Goal: Task Accomplishment & Management: Use online tool/utility

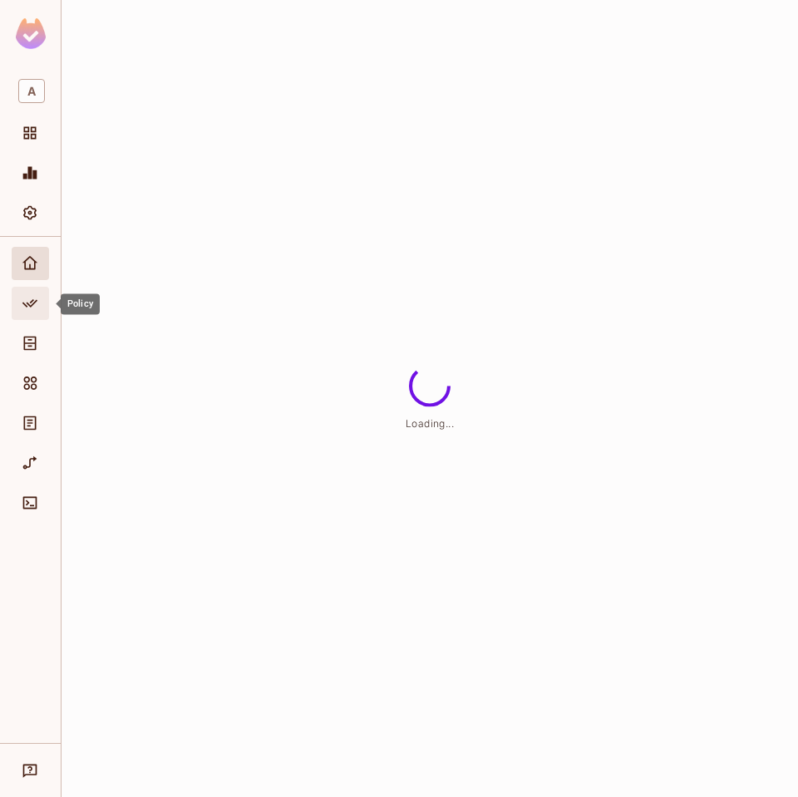
click at [24, 308] on icon "Policy" at bounding box center [30, 303] width 17 height 17
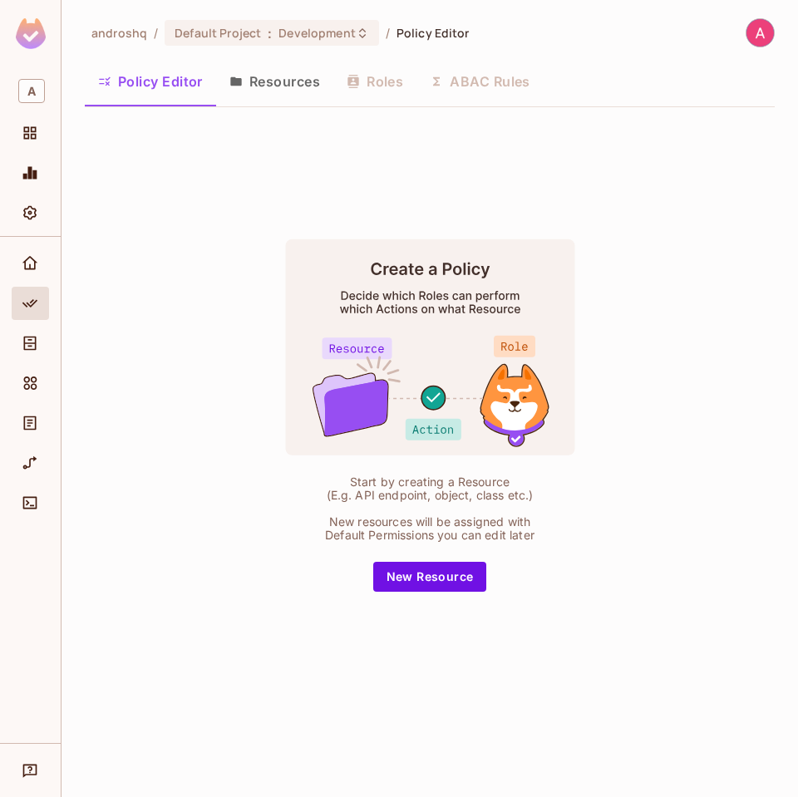
click at [471, 71] on div "Policy Editor Resources Roles ABAC Rules" at bounding box center [430, 82] width 690 height 42
click at [460, 82] on div "Policy Editor Resources Roles ABAC Rules" at bounding box center [430, 82] width 690 height 42
click at [441, 577] on button "New Resource" at bounding box center [430, 577] width 114 height 30
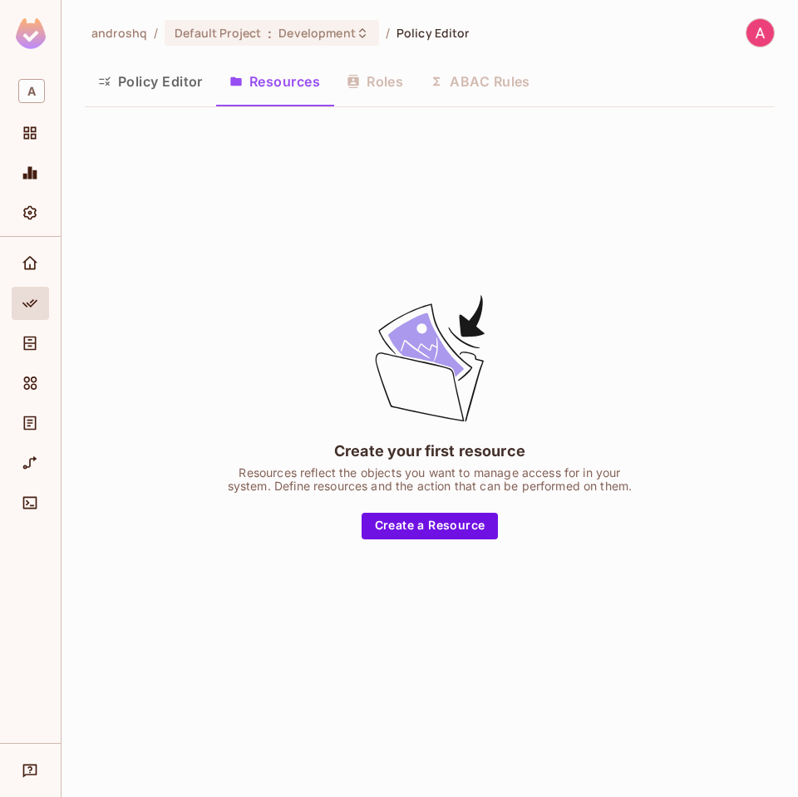
click at [412, 509] on div "Create your first resource Resources reflect the objects you want to manage acc…" at bounding box center [430, 416] width 416 height 248
click at [435, 538] on button "Create a Resource" at bounding box center [430, 526] width 137 height 27
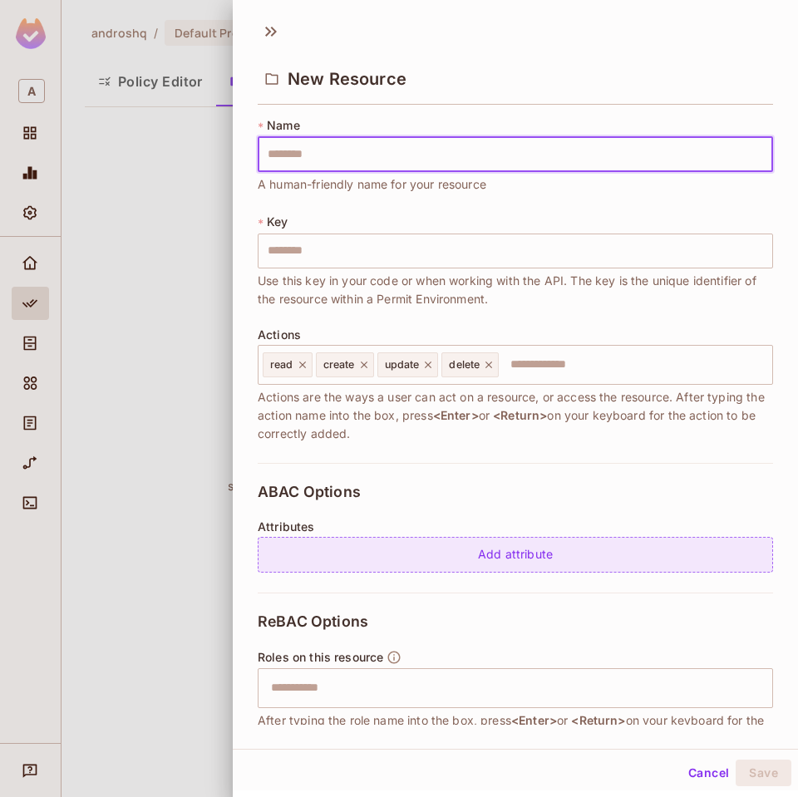
type input "*"
type input "**"
type input "***"
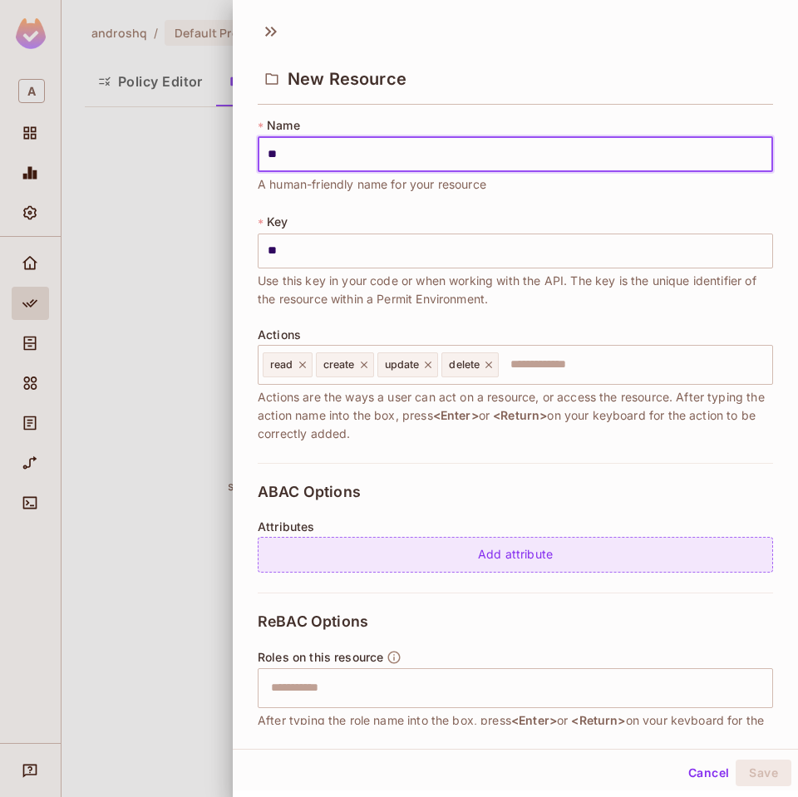
type input "***"
type input "****"
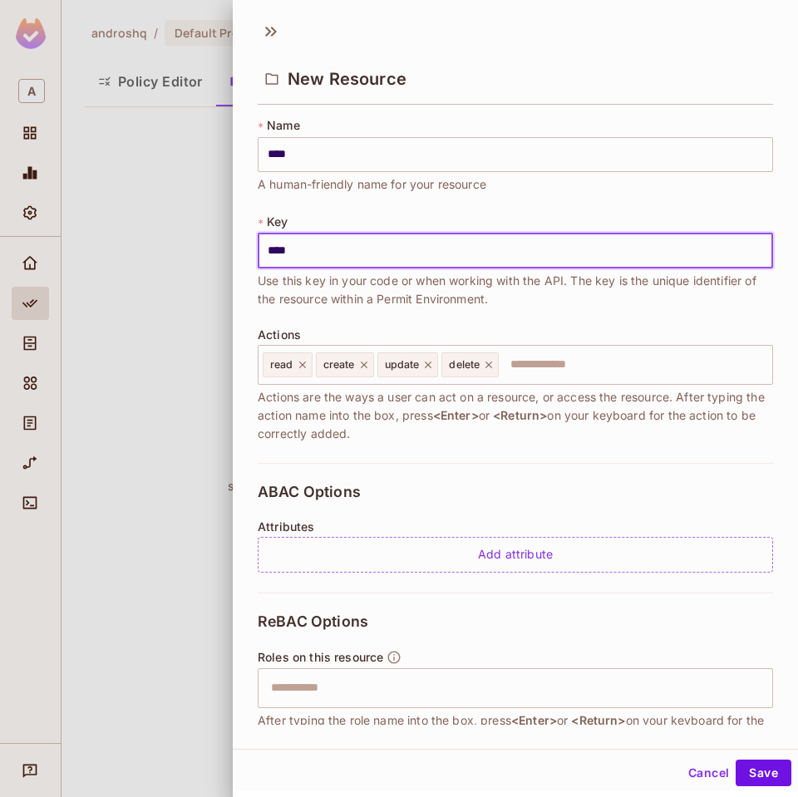
type input "****"
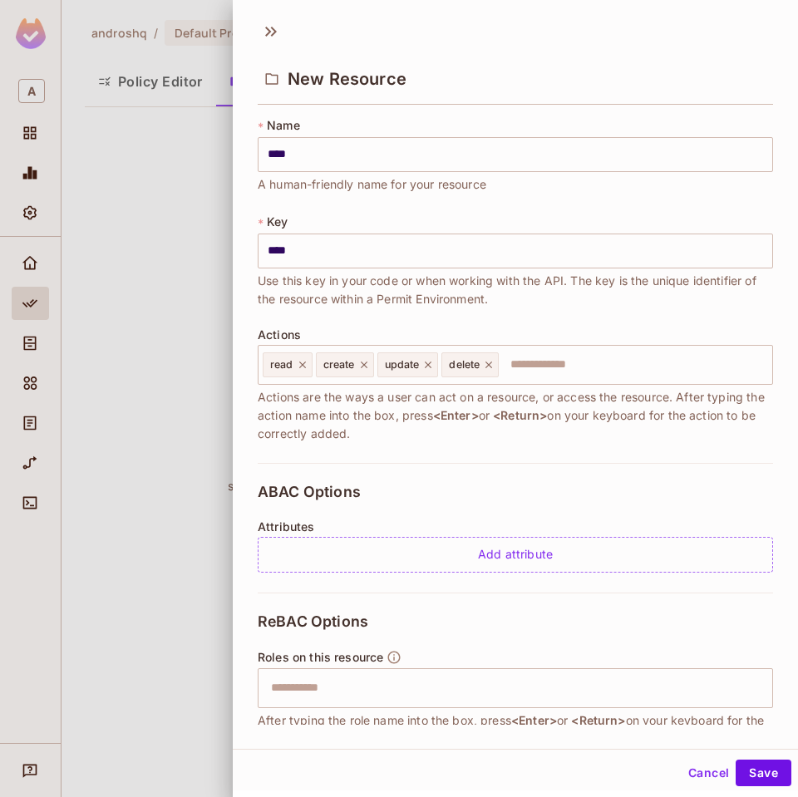
click at [453, 288] on span "Use this key in your code or when working with the API. The key is the unique i…" at bounding box center [515, 290] width 515 height 37
click at [772, 776] on button "Save" at bounding box center [764, 773] width 56 height 27
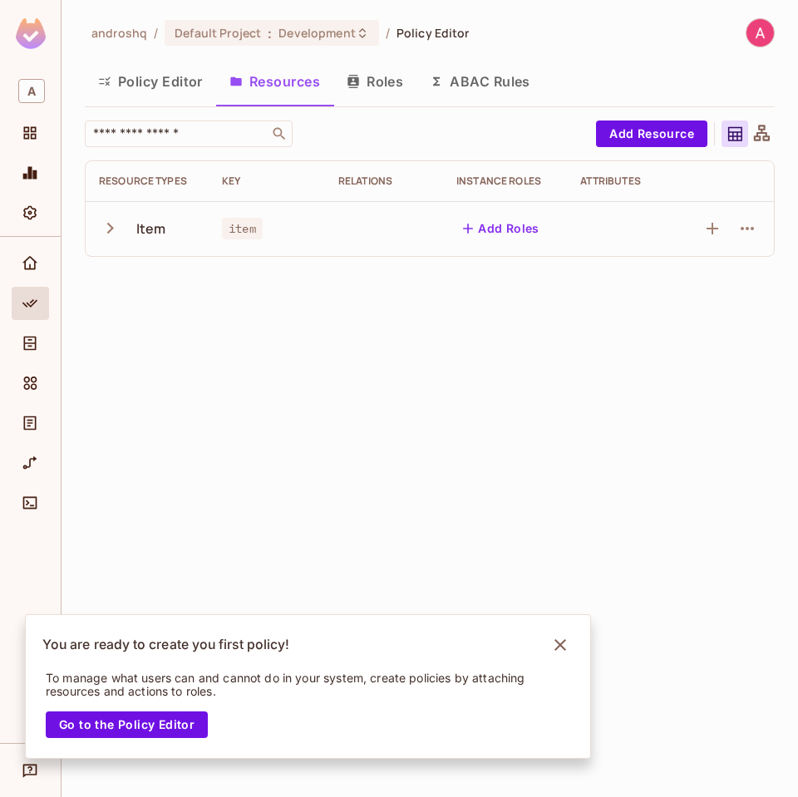
click at [303, 253] on td "item" at bounding box center [267, 228] width 116 height 55
click at [154, 231] on div "Item" at bounding box center [151, 228] width 30 height 18
click at [98, 219] on td "Item" at bounding box center [147, 228] width 123 height 55
click at [105, 226] on icon "button" at bounding box center [110, 228] width 22 height 22
click at [105, 226] on icon "button" at bounding box center [110, 228] width 11 height 7
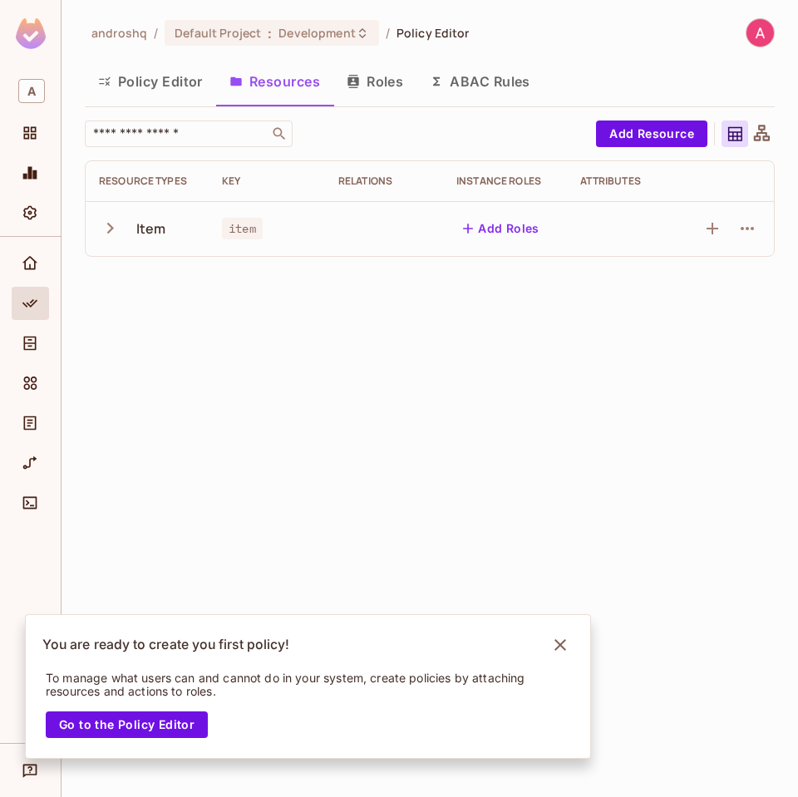
click at [105, 226] on icon "button" at bounding box center [110, 228] width 22 height 22
click at [641, 139] on button "Add Resource" at bounding box center [651, 134] width 111 height 27
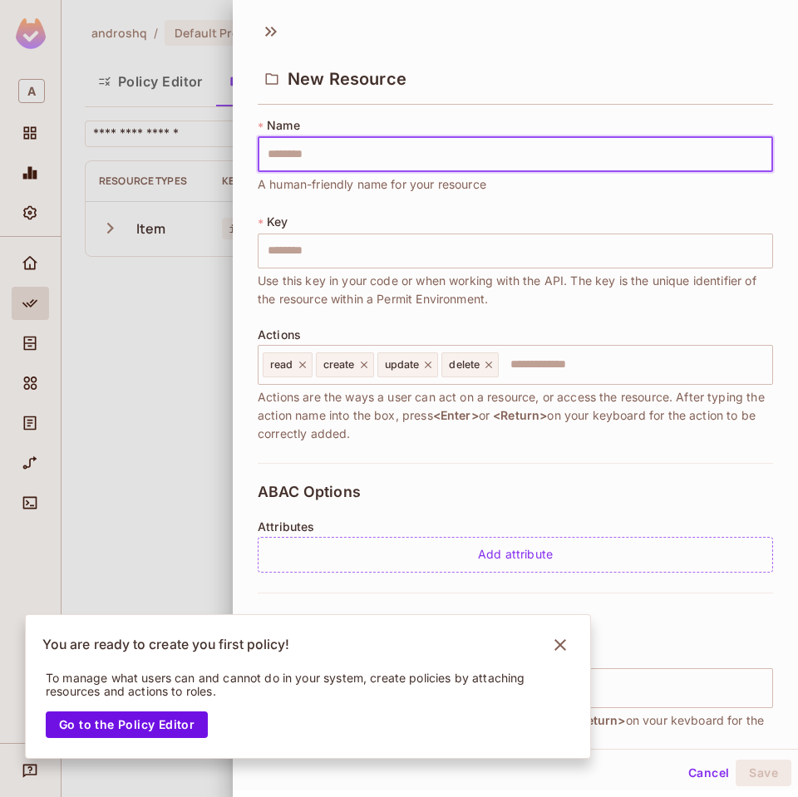
type input "*"
type input "**"
type input "***"
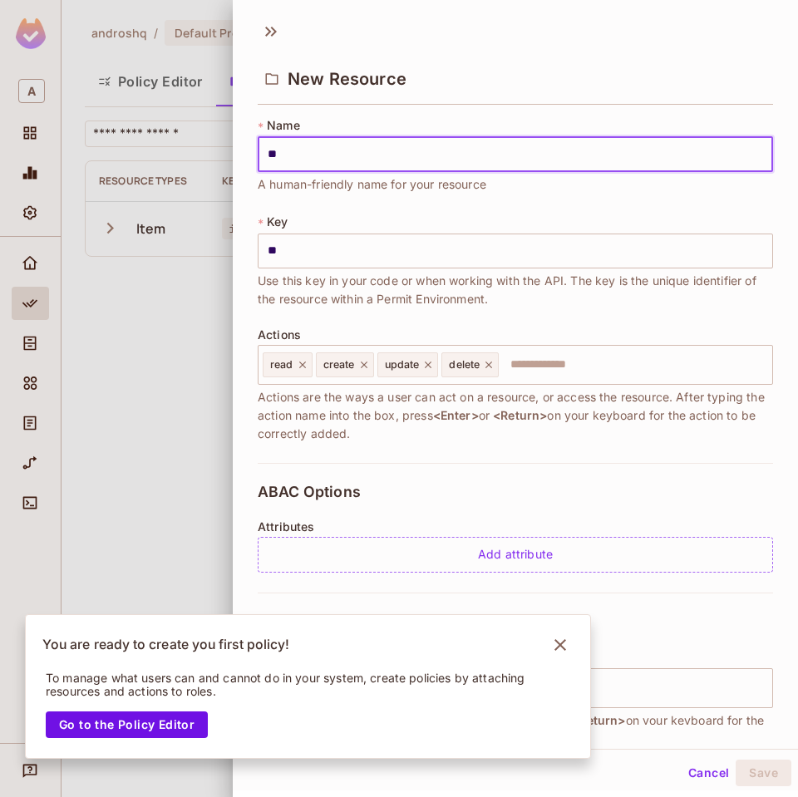
type input "***"
type input "****"
type input "*****"
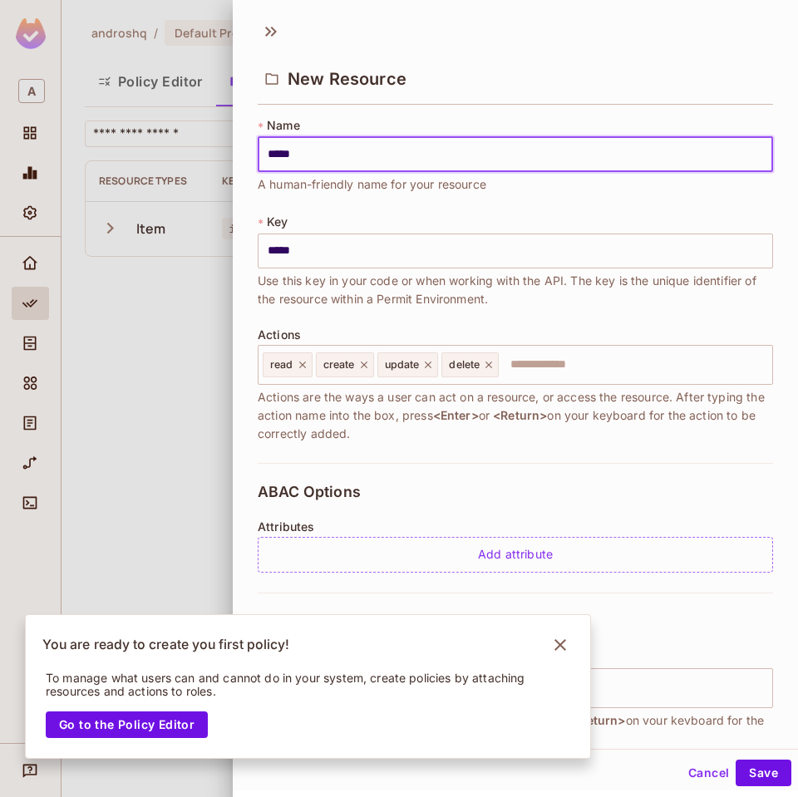
type input "******"
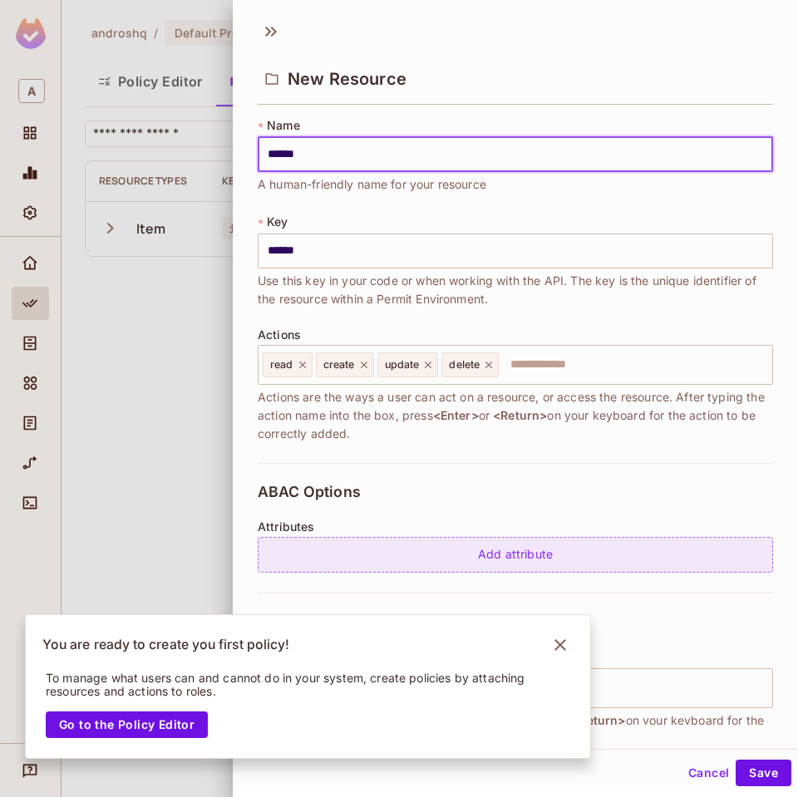
type input "******"
click at [447, 565] on div "Add attribute" at bounding box center [515, 555] width 515 height 36
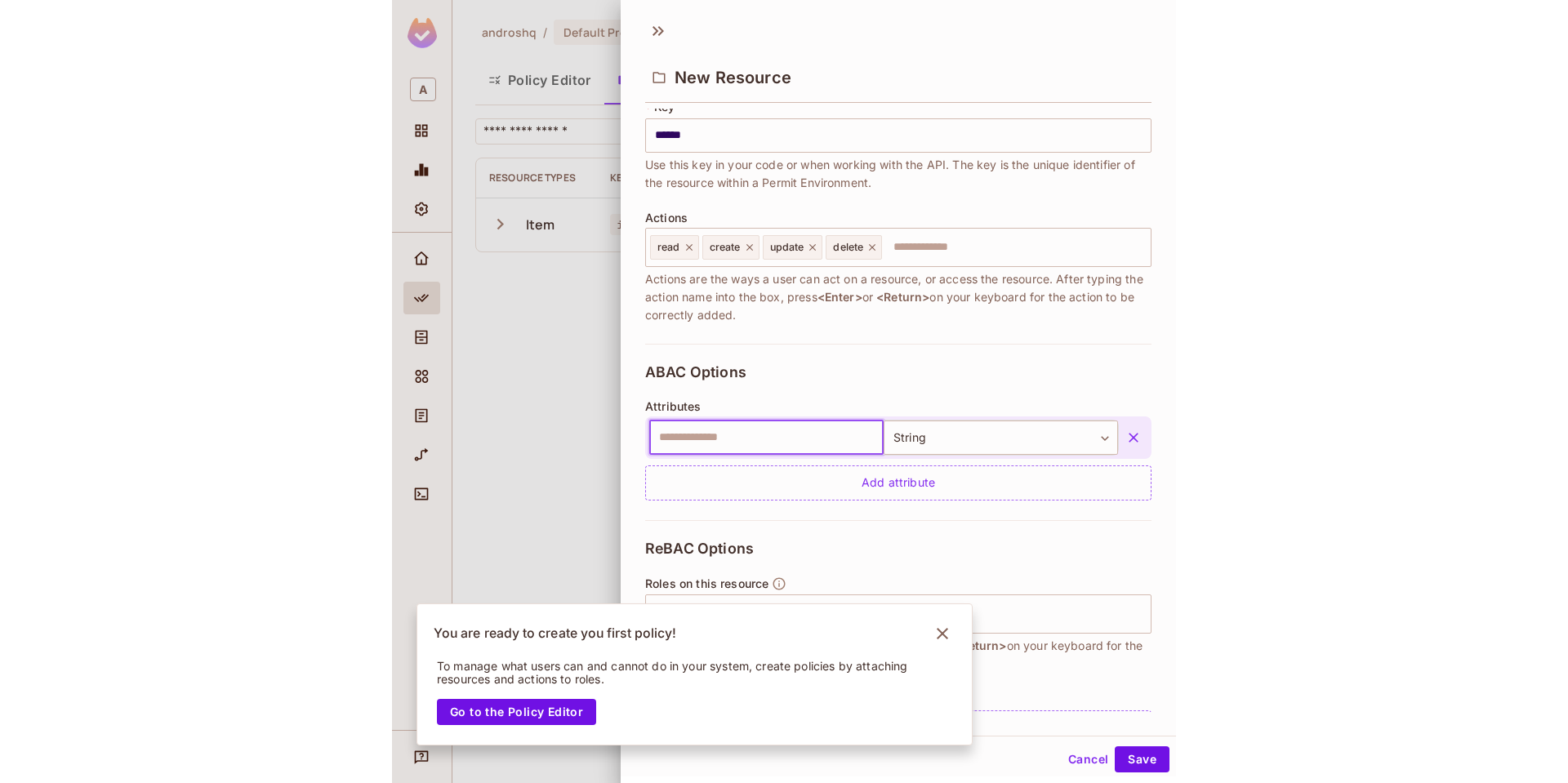
scroll to position [119, 0]
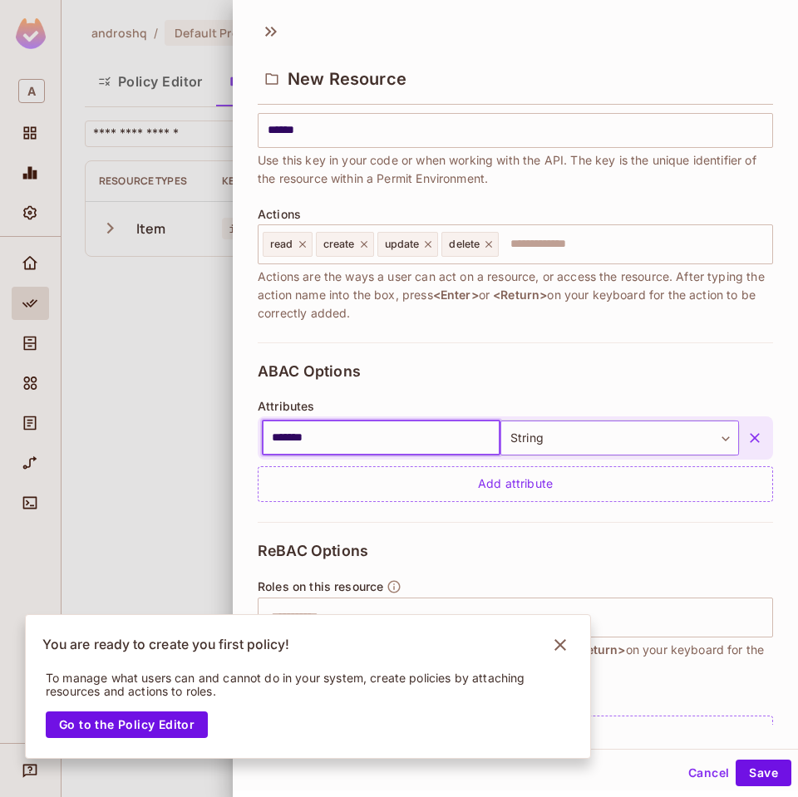
type input "*******"
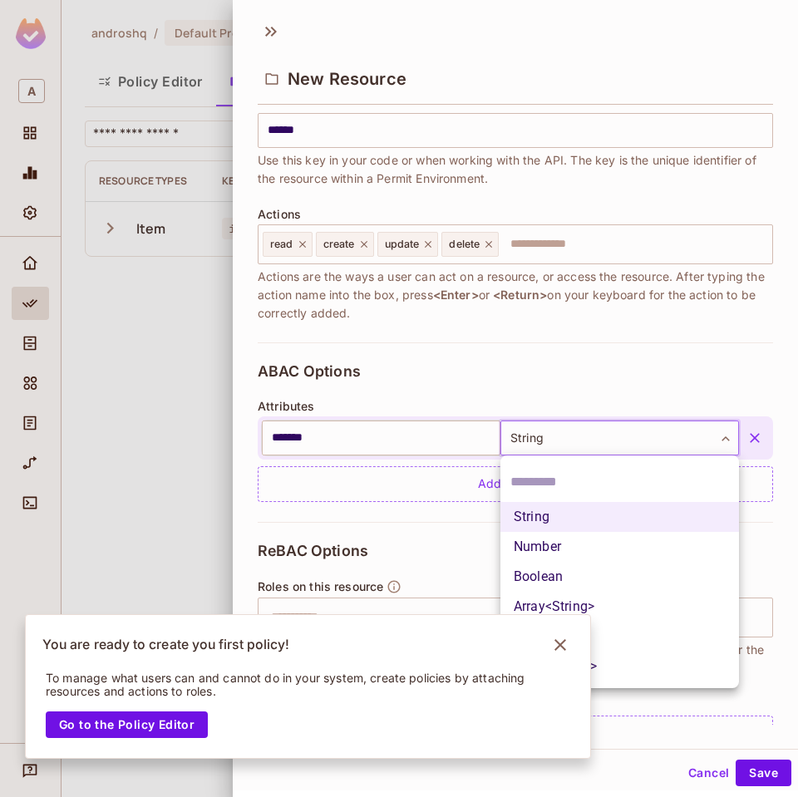
click at [640, 436] on body "A androshq / Default Project : Development / Policy Editor Policy Editor Resour…" at bounding box center [399, 398] width 798 height 797
click at [559, 642] on icon "Notifications Alt+T" at bounding box center [560, 645] width 27 height 27
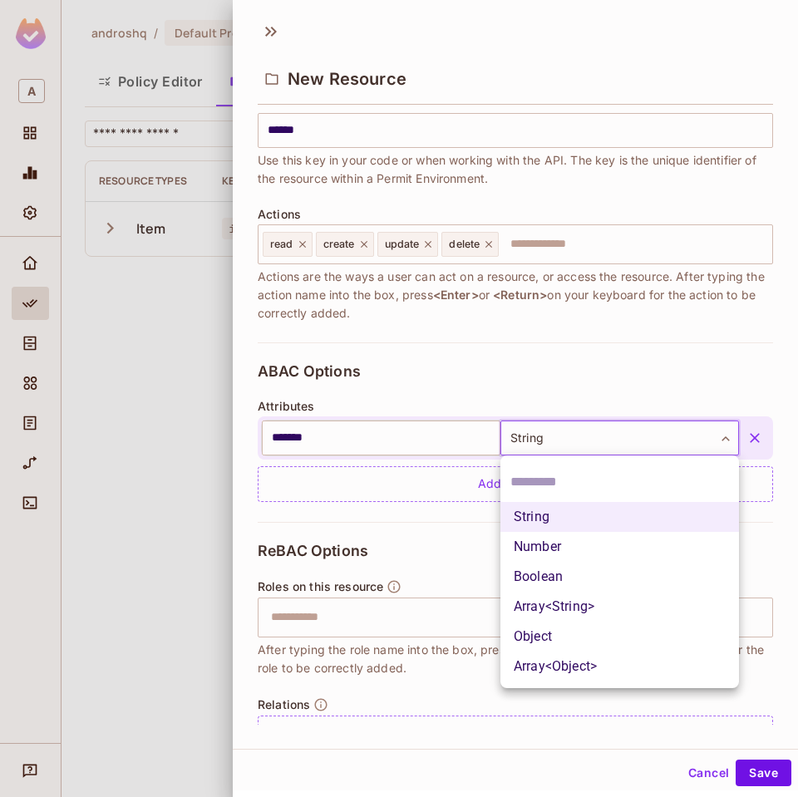
click at [474, 383] on div at bounding box center [399, 398] width 798 height 797
click at [549, 452] on body "A androshq / Default Project : Development / Policy Editor Policy Editor Resour…" at bounding box center [399, 398] width 798 height 797
click at [518, 422] on div at bounding box center [399, 398] width 798 height 797
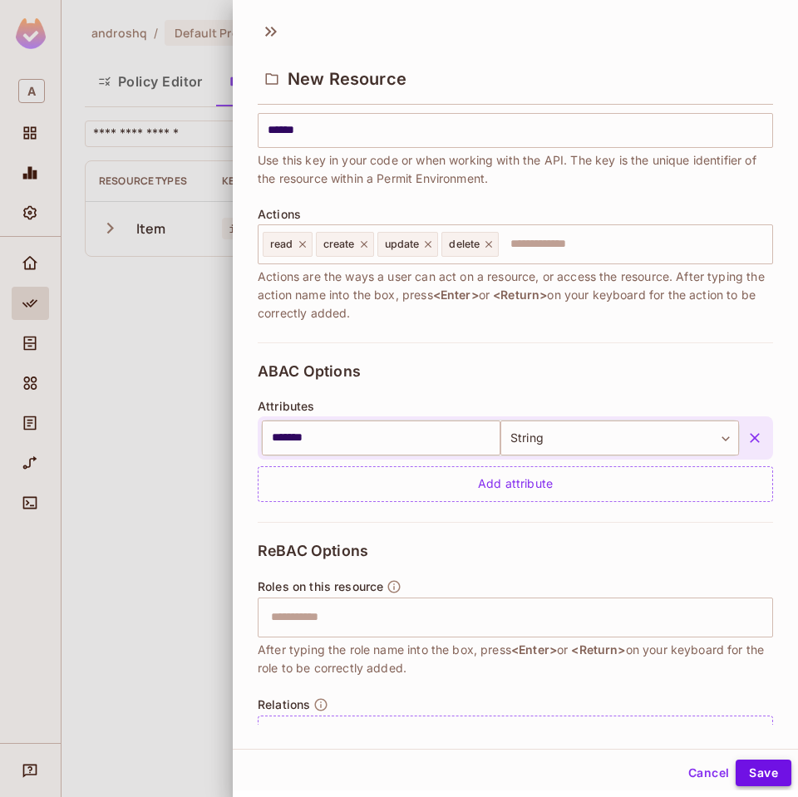
click at [758, 773] on button "Save" at bounding box center [764, 773] width 56 height 27
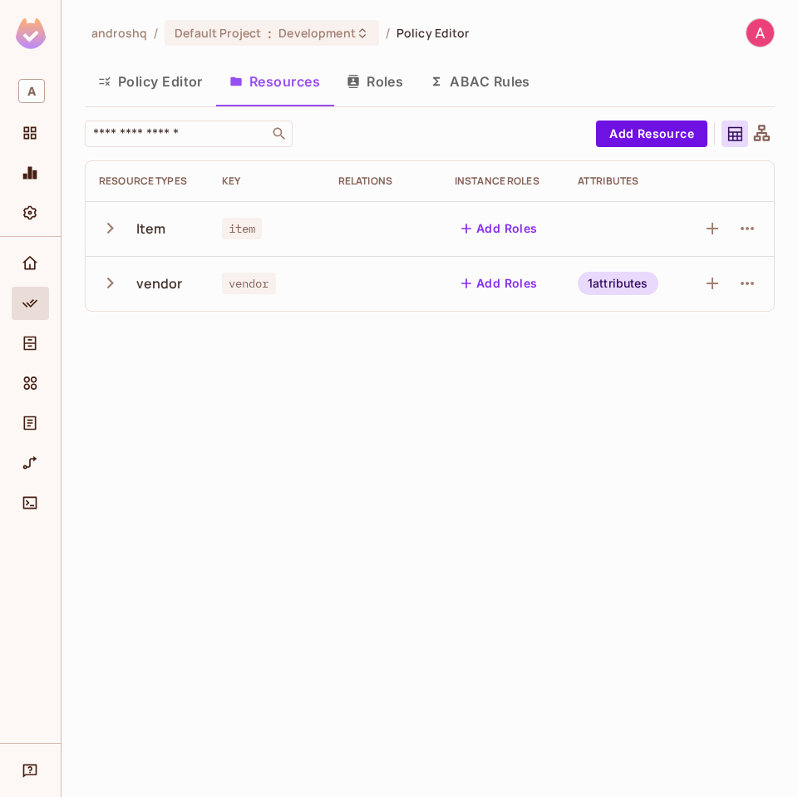
click at [373, 87] on button "Roles" at bounding box center [374, 82] width 83 height 42
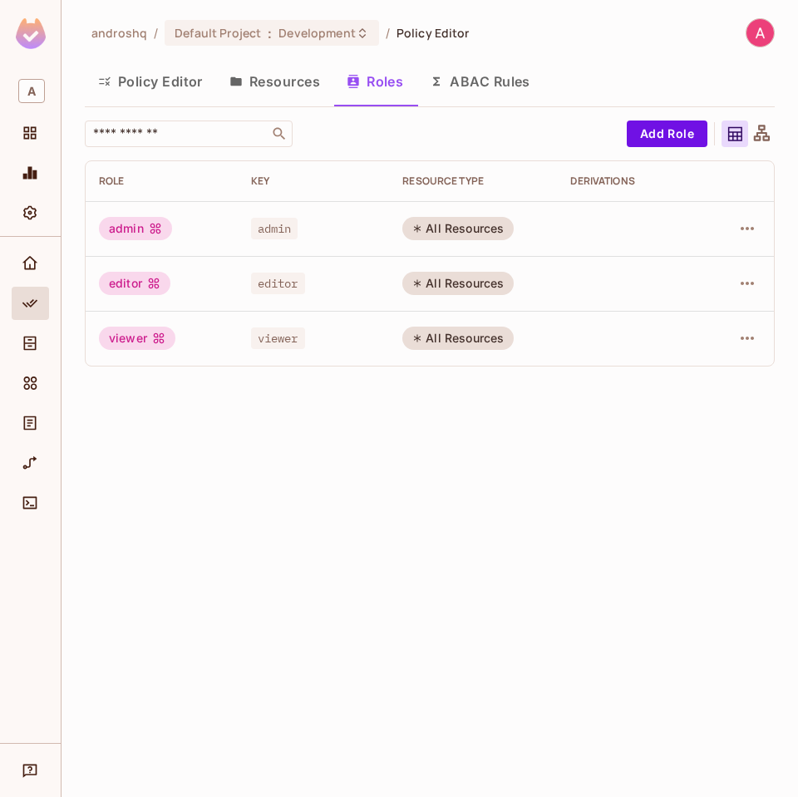
click at [365, 457] on div "androshq / Default Project : Development / Policy Editor Policy Editor Resource…" at bounding box center [430, 398] width 737 height 797
click at [461, 239] on div "All Resources" at bounding box center [457, 228] width 111 height 23
click at [755, 227] on icon "button" at bounding box center [747, 229] width 20 height 20
click at [678, 298] on div "Edit Attributes" at bounding box center [689, 303] width 82 height 17
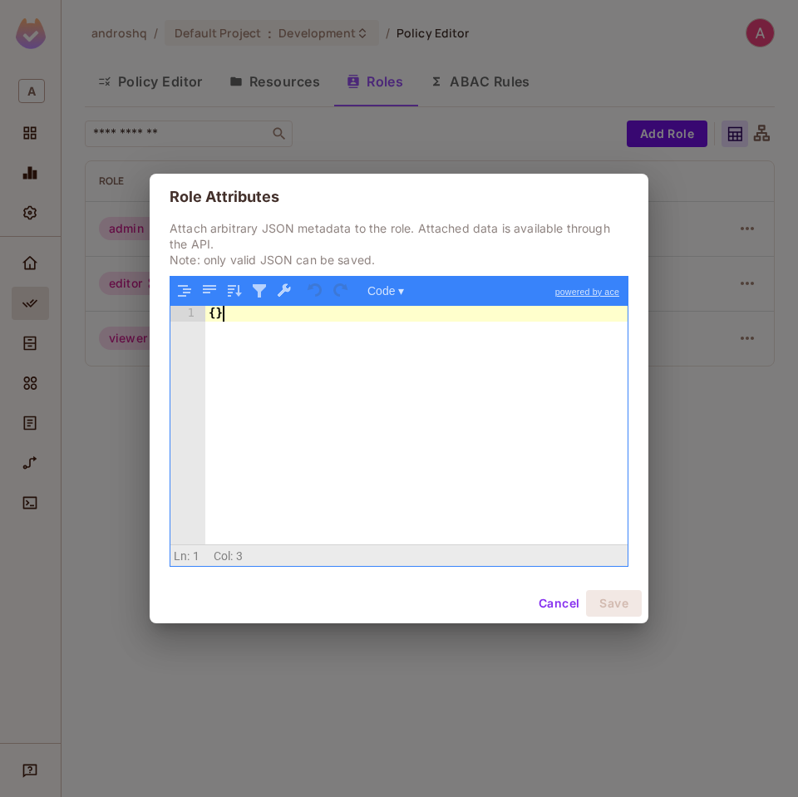
click at [417, 385] on div "{ }" at bounding box center [416, 441] width 422 height 271
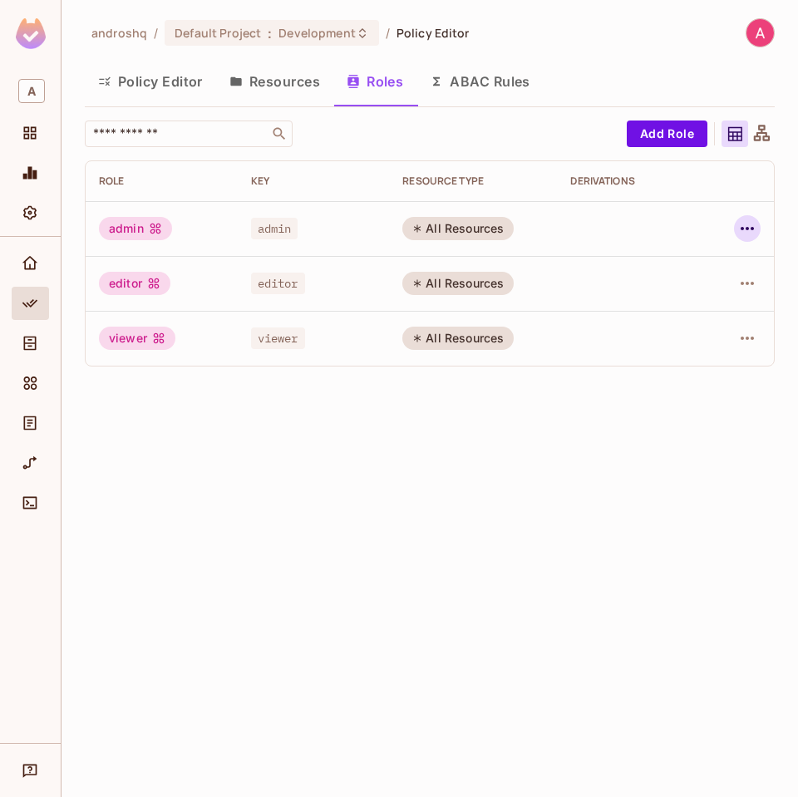
click at [740, 229] on icon "button" at bounding box center [747, 229] width 20 height 20
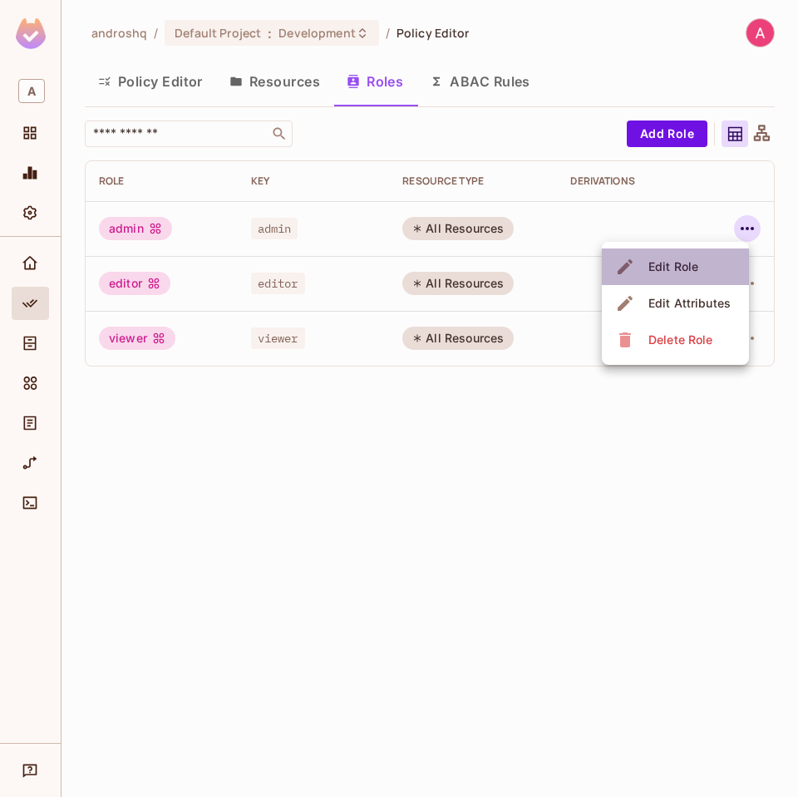
click at [675, 267] on div "Edit Role" at bounding box center [673, 267] width 50 height 17
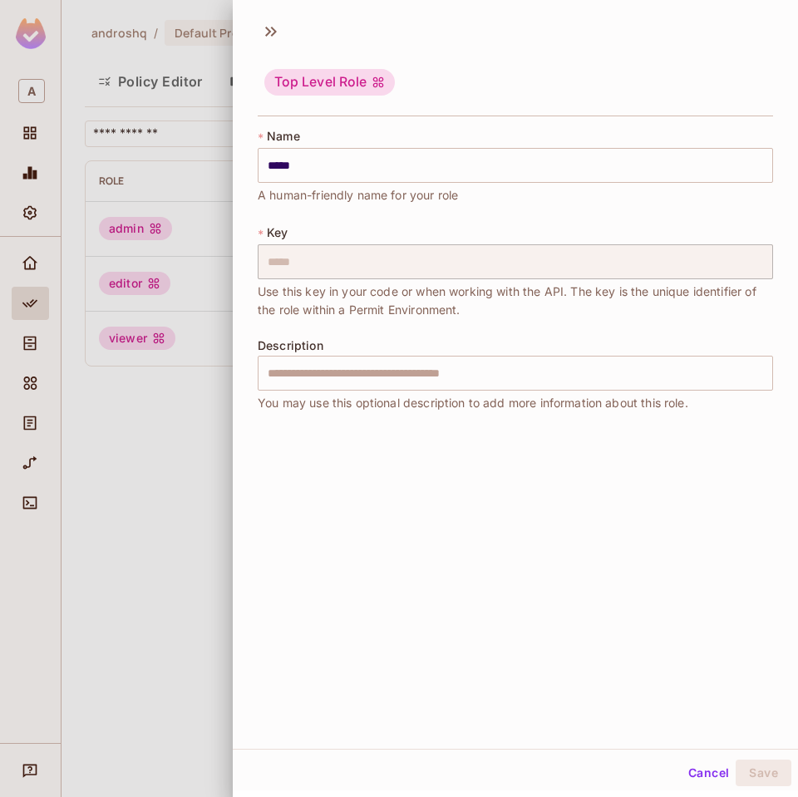
click at [205, 262] on div at bounding box center [399, 398] width 798 height 797
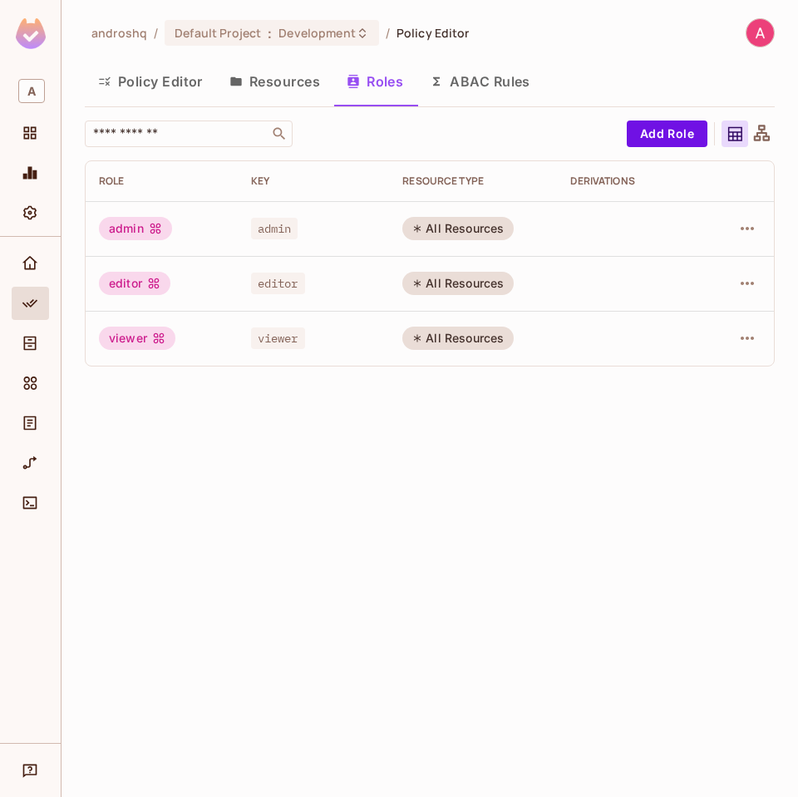
click at [467, 76] on button "ABAC Rules" at bounding box center [480, 82] width 127 height 42
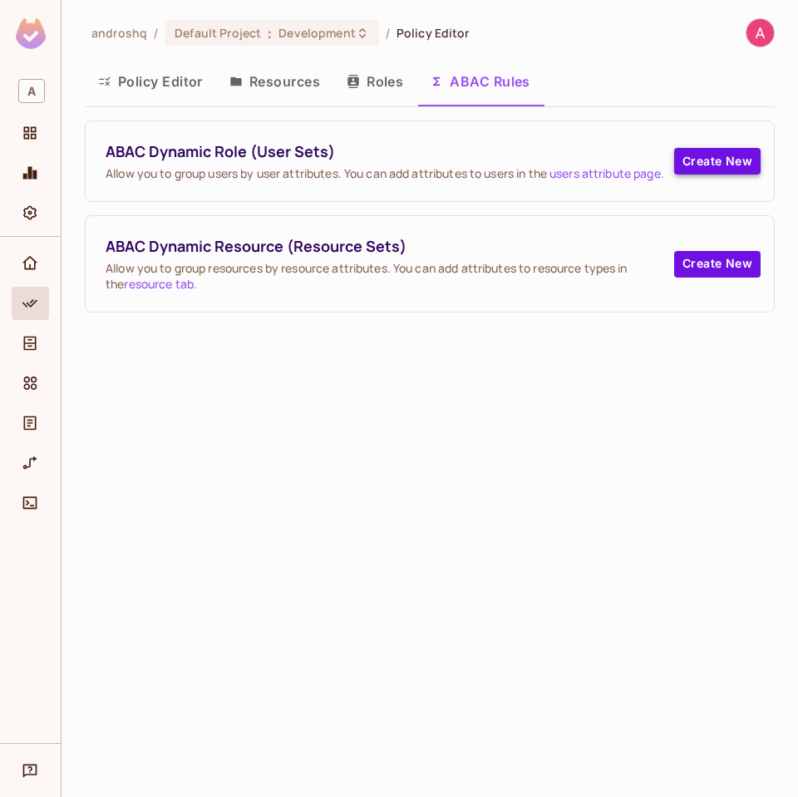
click at [723, 162] on button "Create New" at bounding box center [717, 161] width 86 height 27
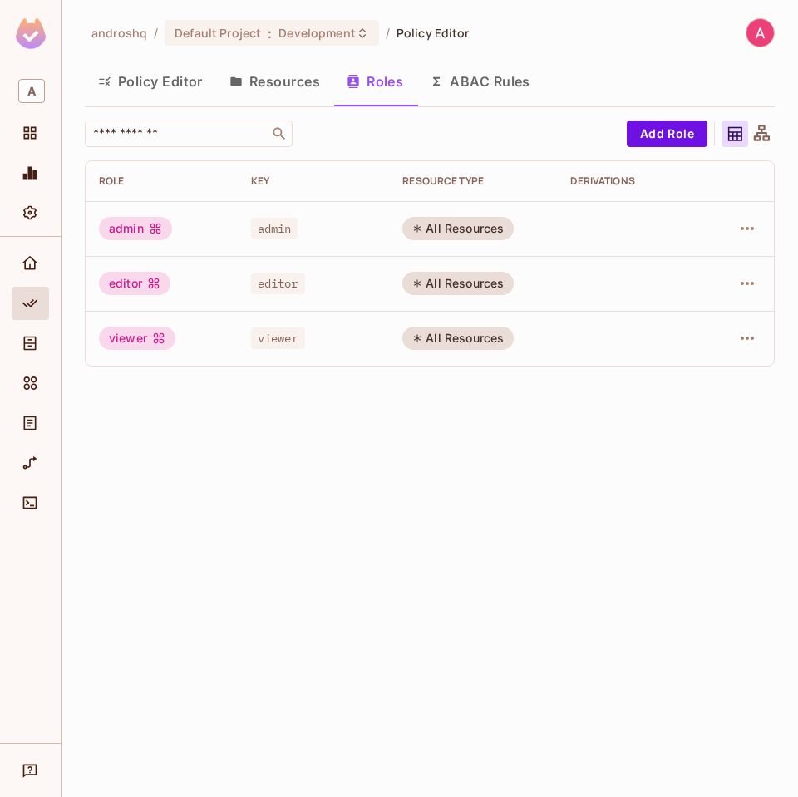
click at [475, 104] on div "Policy Editor Resources Roles ABAC Rules" at bounding box center [430, 84] width 690 height 46
click at [482, 65] on button "ABAC Rules" at bounding box center [480, 82] width 127 height 42
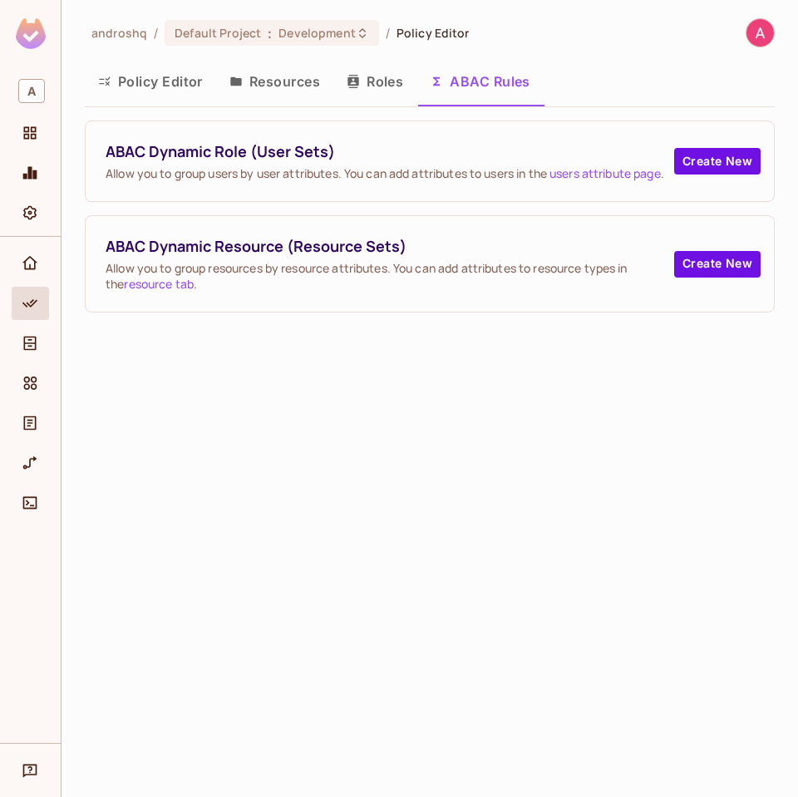
click at [697, 145] on div "ABAC Dynamic Role (User Sets) Allow you to group users by user attributes. You …" at bounding box center [430, 161] width 688 height 80
click at [695, 154] on button "Create New" at bounding box center [717, 161] width 86 height 27
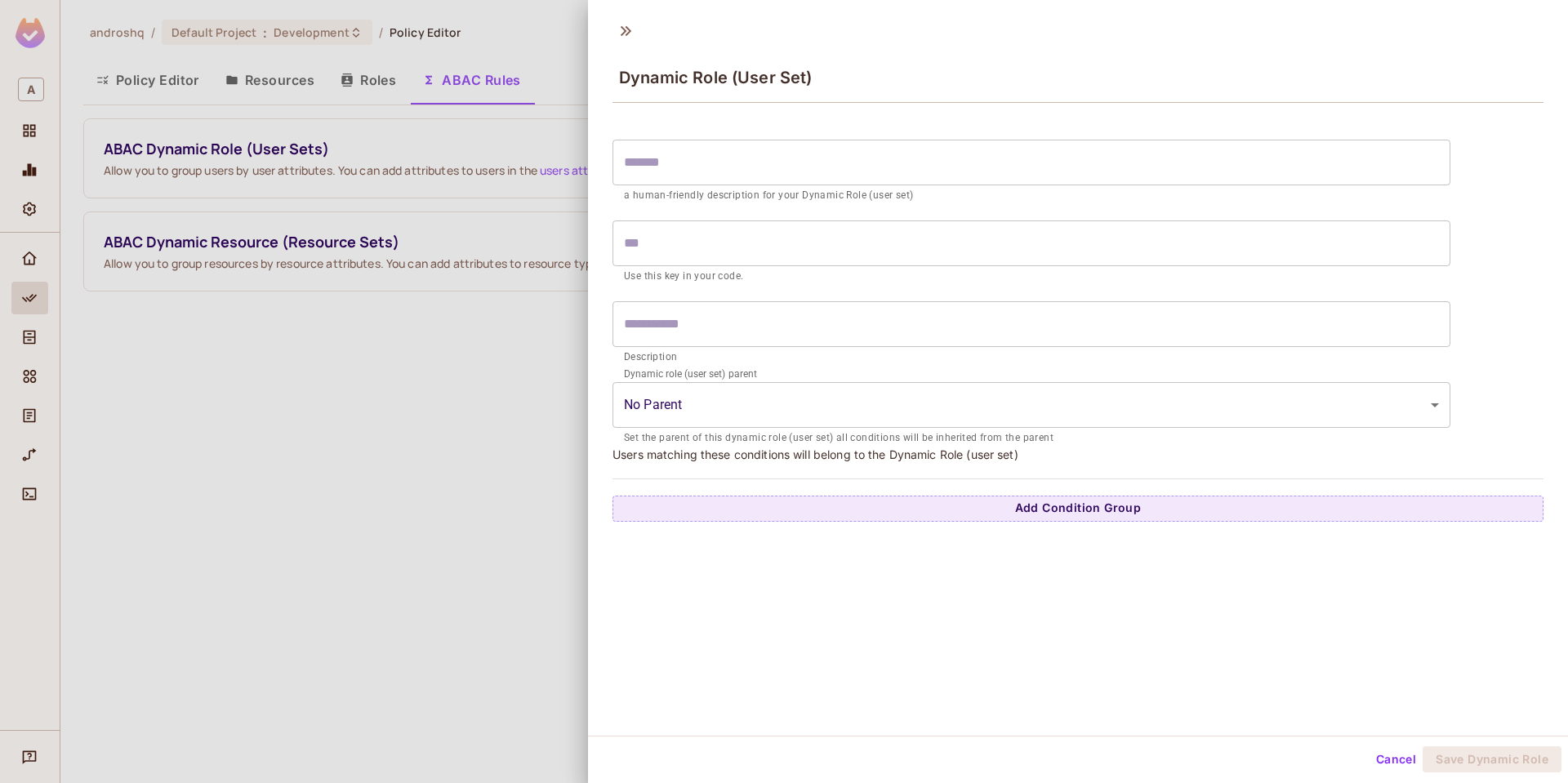
click at [761, 239] on input "text" at bounding box center [1032, 243] width 838 height 46
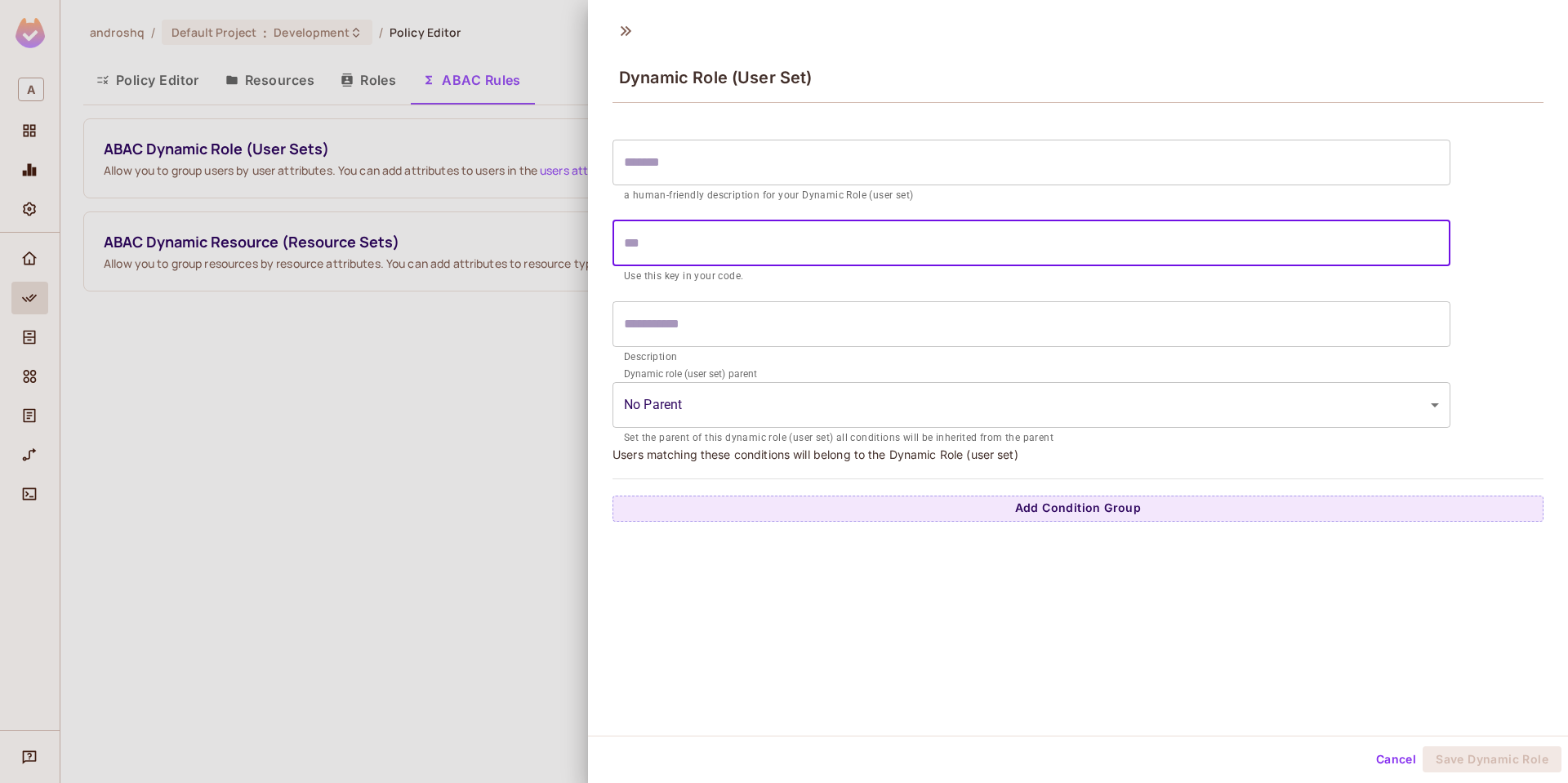
click at [764, 175] on input "text" at bounding box center [1032, 162] width 838 height 46
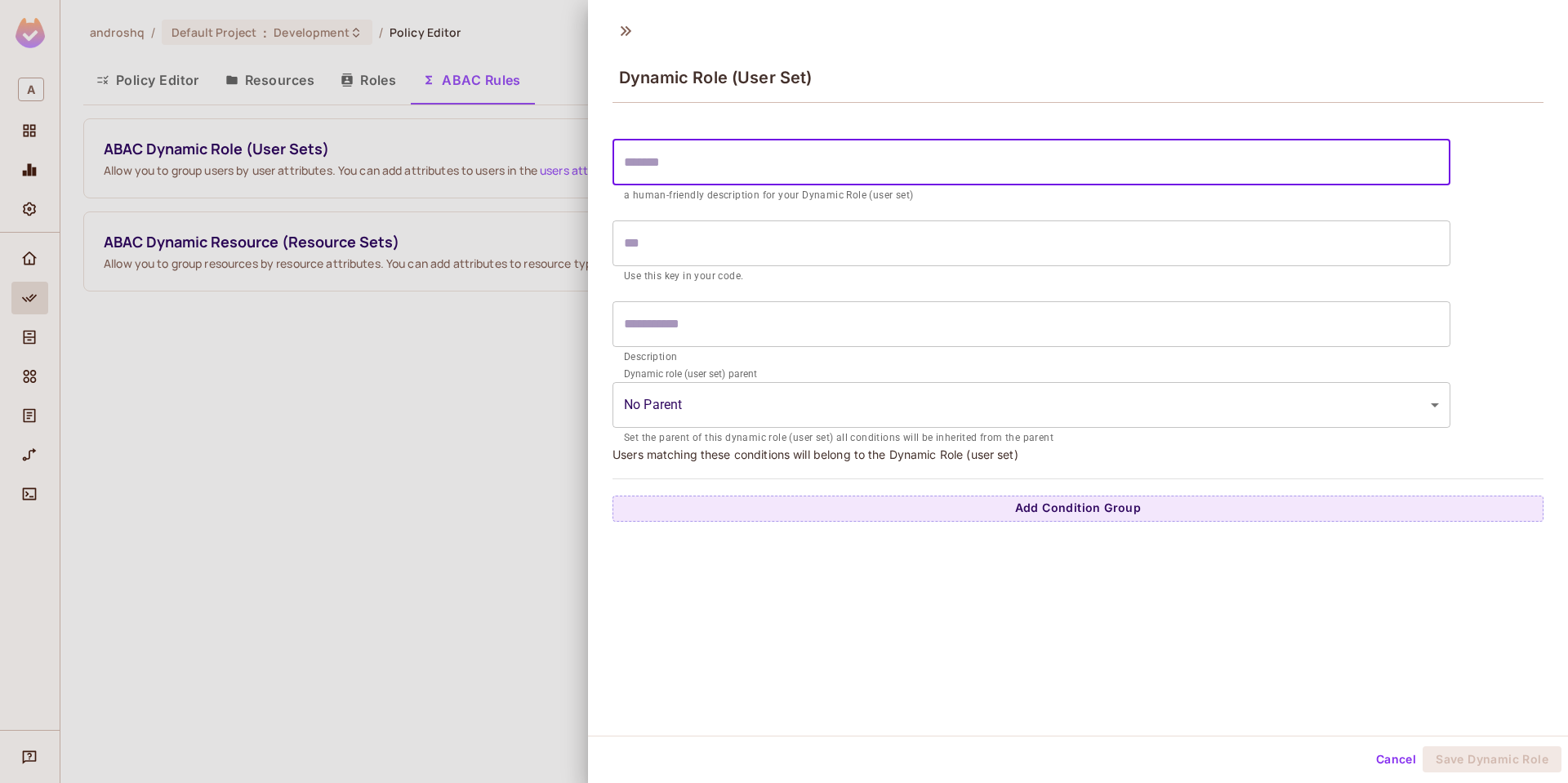
click at [756, 393] on body "A androshq / Default Project : Development / Policy Editor Policy Editor Resour…" at bounding box center [784, 391] width 1568 height 783
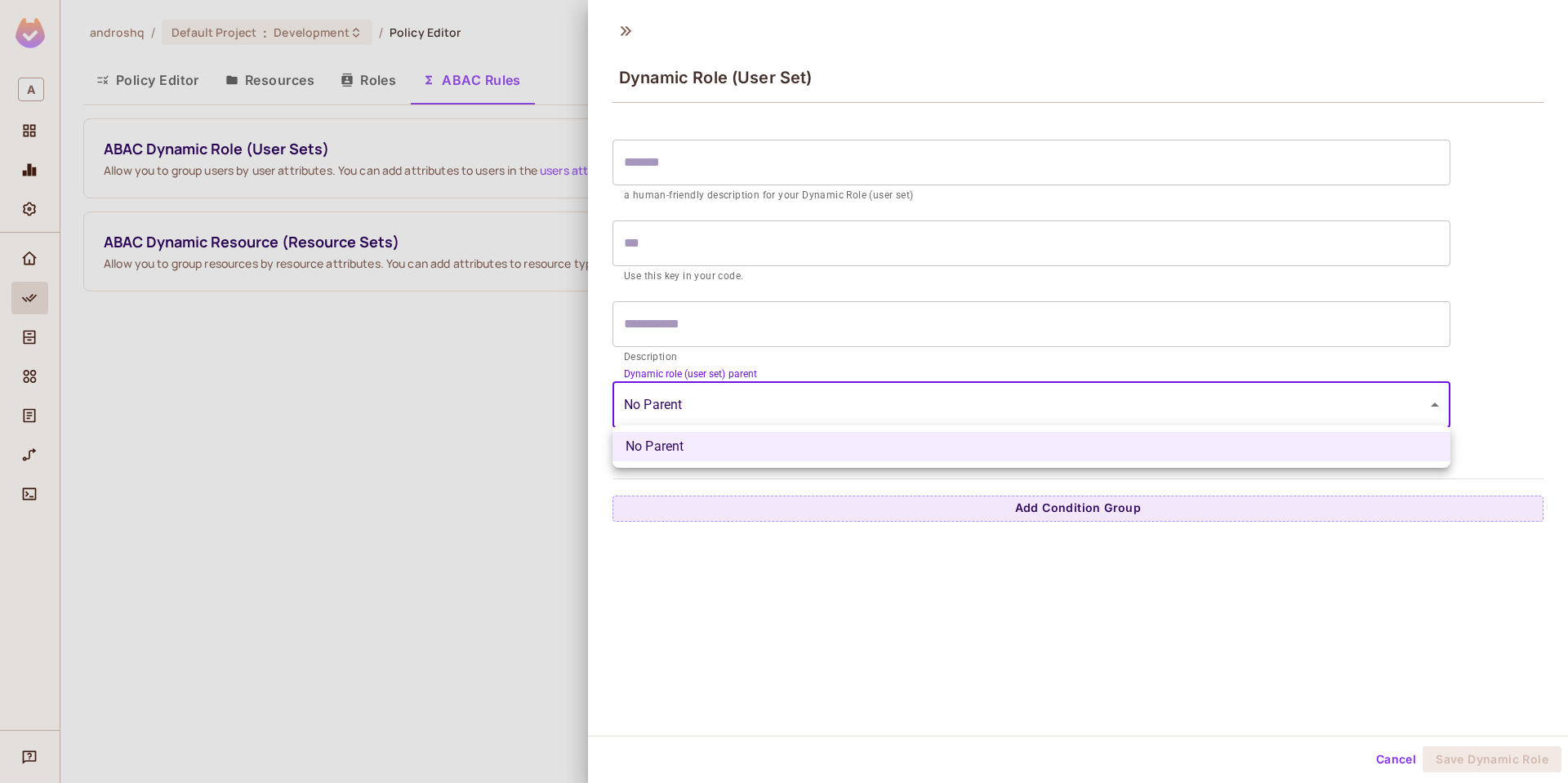
click at [777, 574] on div at bounding box center [784, 391] width 1568 height 783
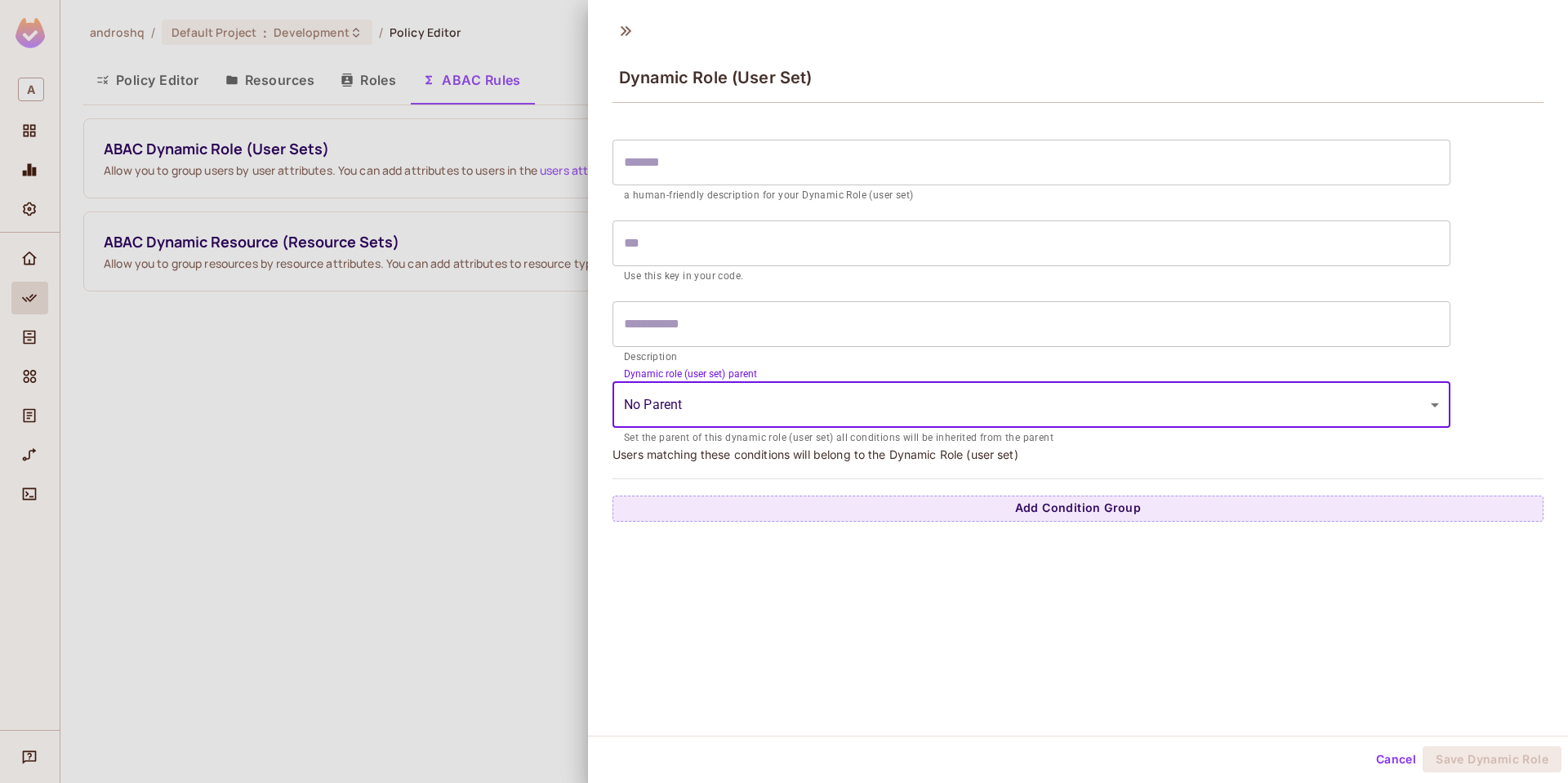
click at [460, 426] on div at bounding box center [784, 391] width 1568 height 783
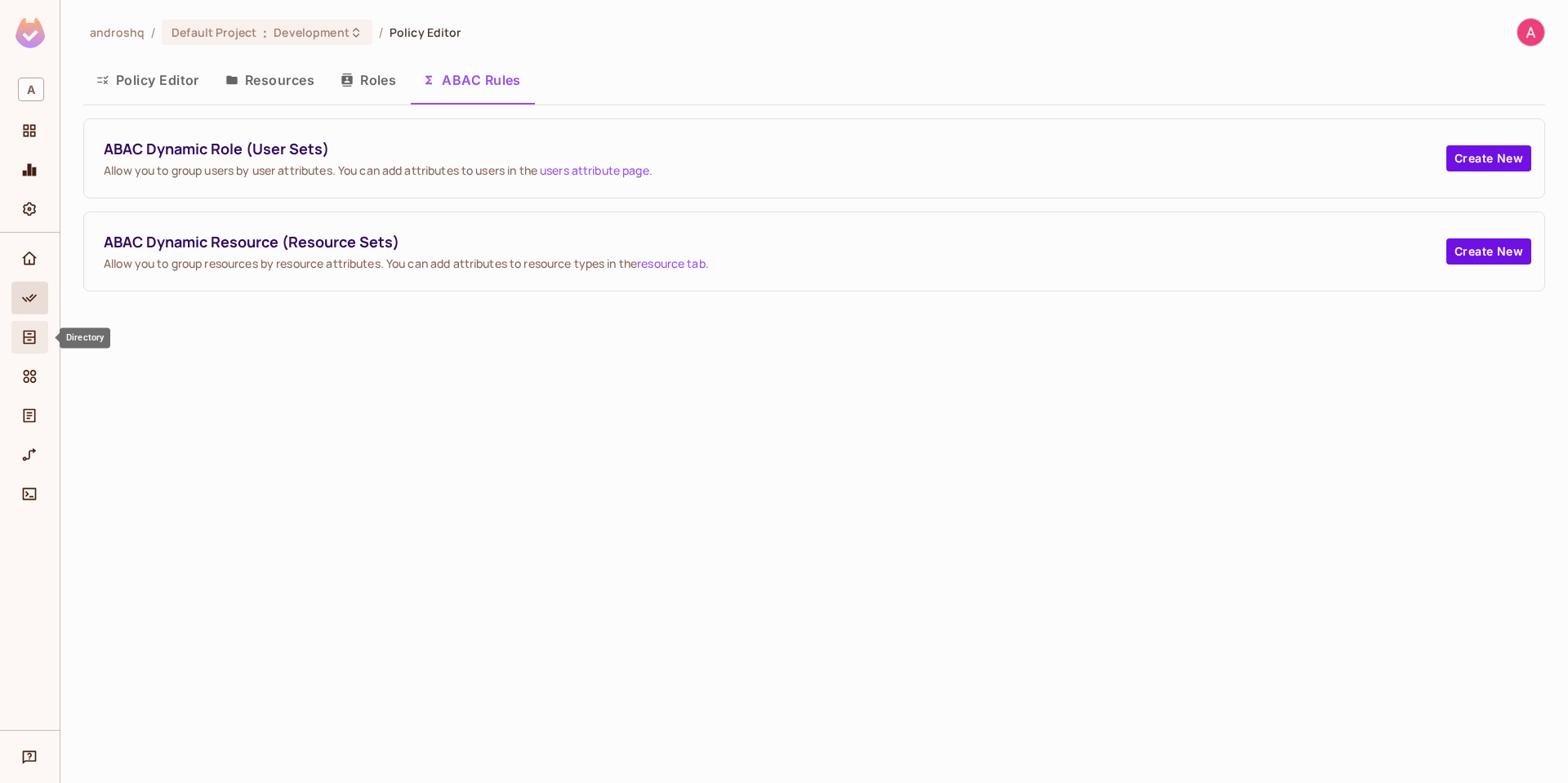
click at [28, 337] on icon "Directory" at bounding box center [29, 338] width 12 height 14
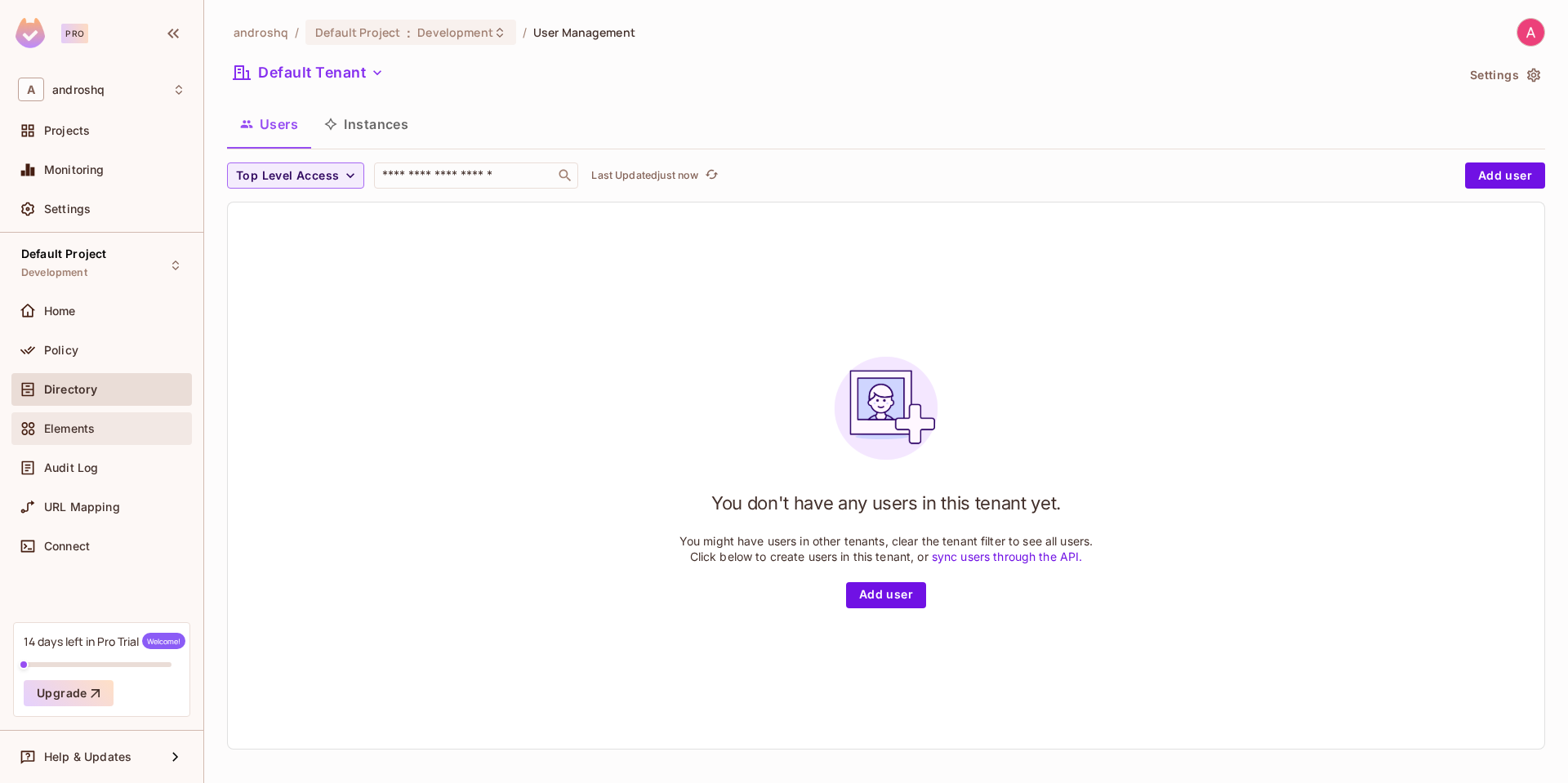
click at [71, 423] on span "Elements" at bounding box center [70, 428] width 51 height 13
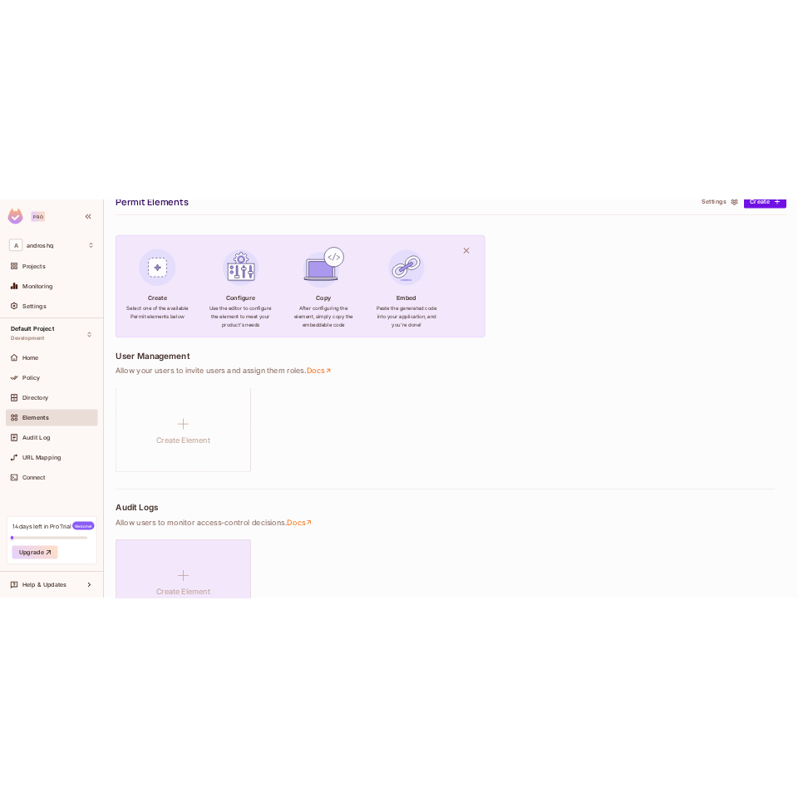
scroll to position [69, 0]
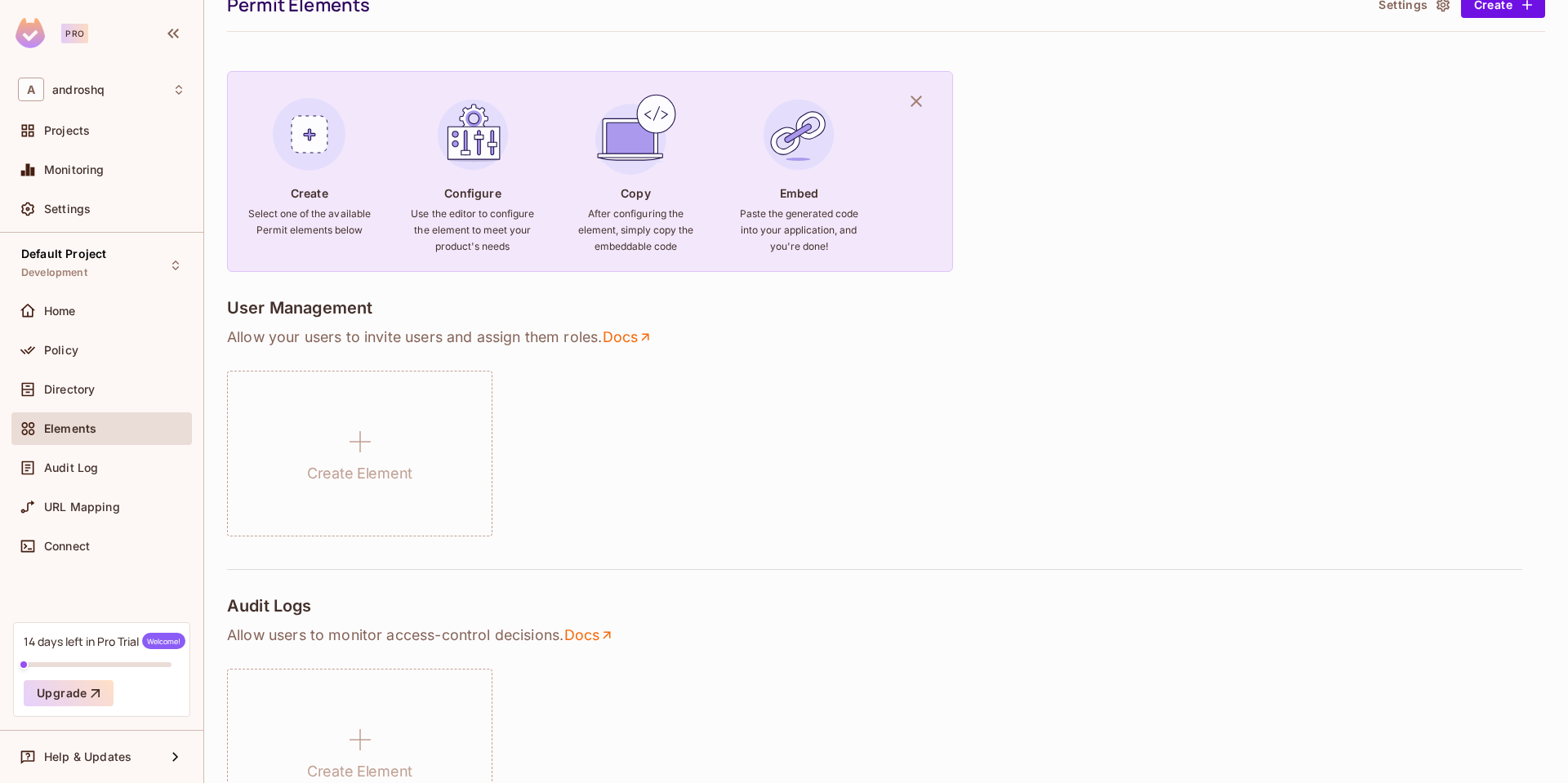
click at [557, 413] on div "Create Element" at bounding box center [886, 453] width 1318 height 166
click at [621, 342] on link "Docs" at bounding box center [628, 337] width 51 height 20
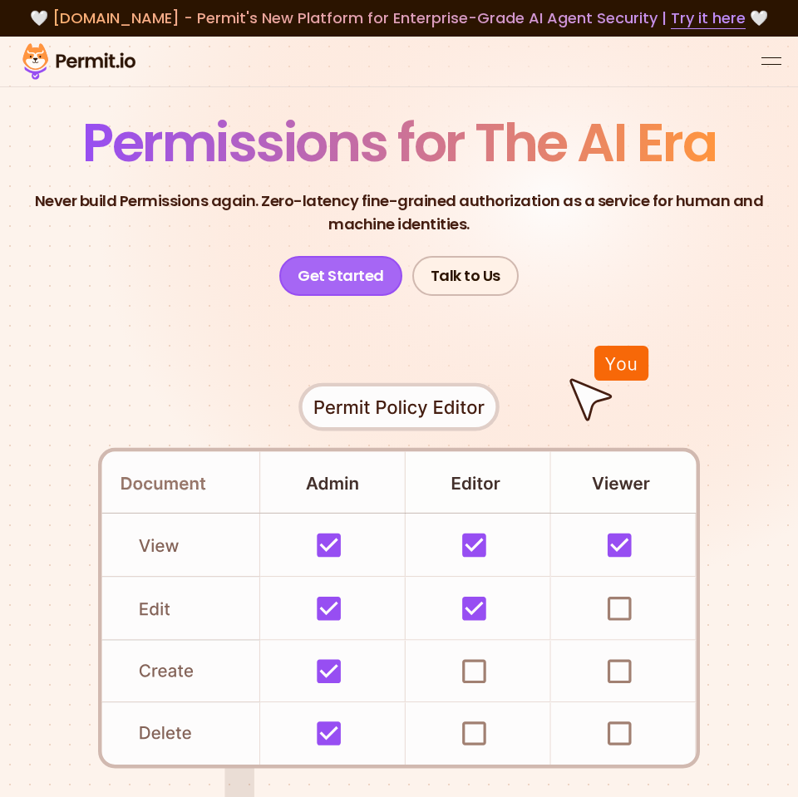
click at [381, 264] on link "Get Started" at bounding box center [340, 276] width 123 height 40
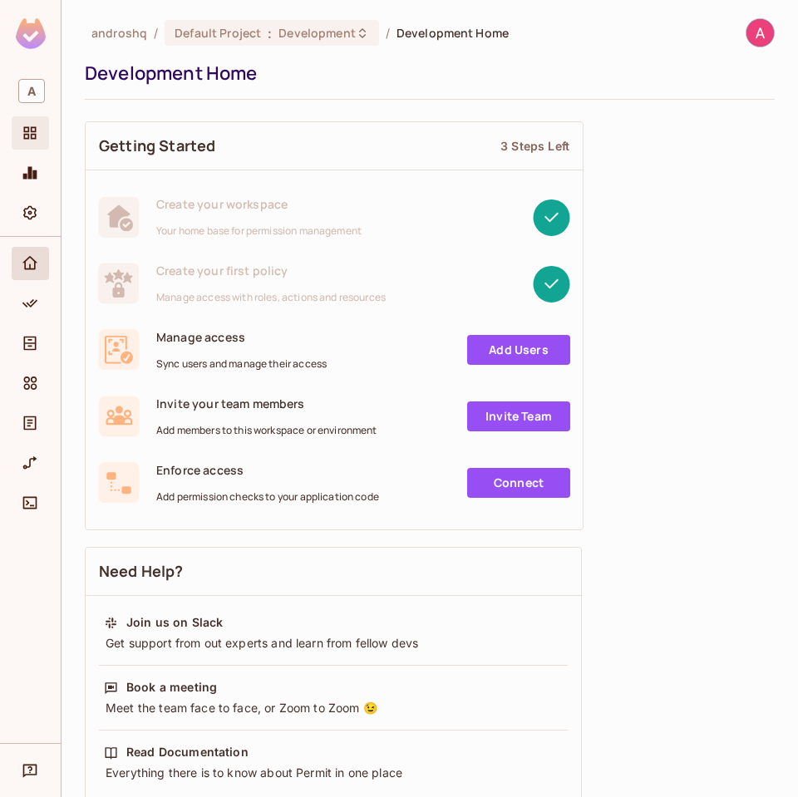
click at [34, 148] on div "Projects" at bounding box center [30, 132] width 37 height 33
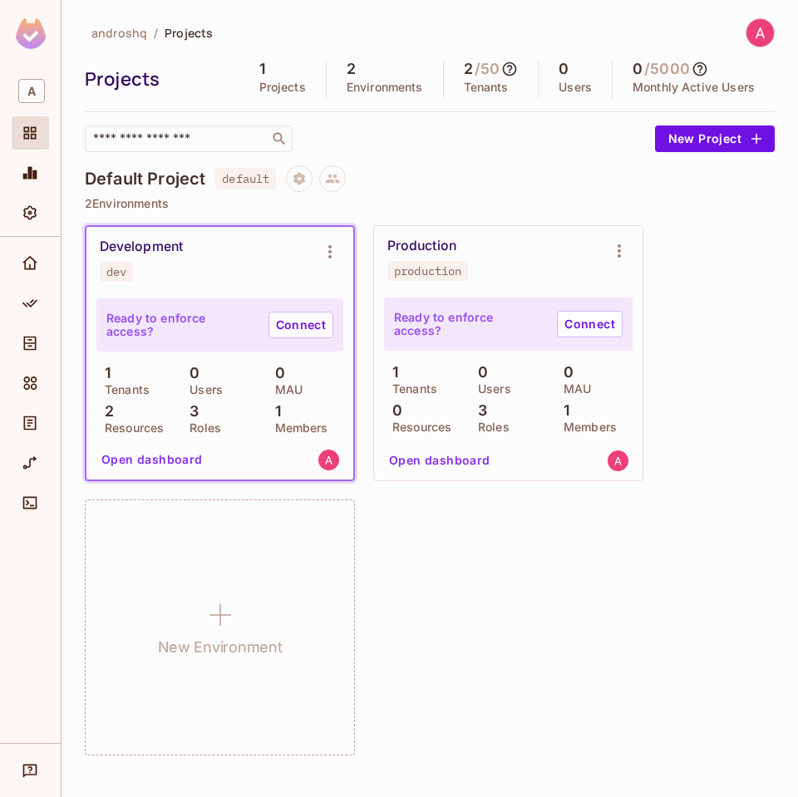
click at [27, 244] on div at bounding box center [30, 490] width 61 height 506
click at [28, 244] on div at bounding box center [30, 490] width 61 height 506
click at [31, 270] on icon "Home" at bounding box center [30, 263] width 17 height 17
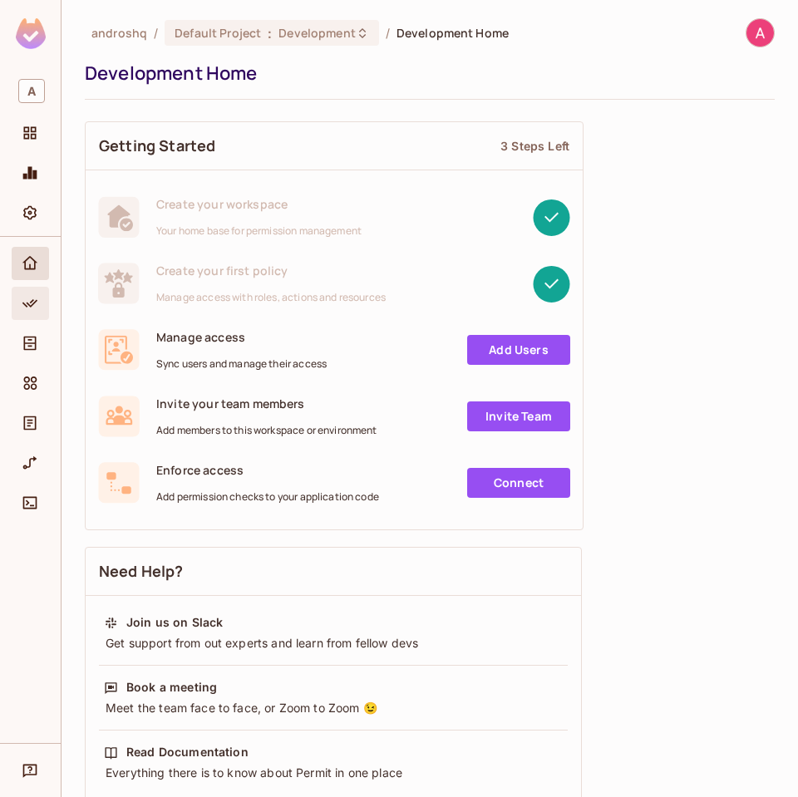
click at [30, 304] on icon "Policy" at bounding box center [30, 303] width 17 height 17
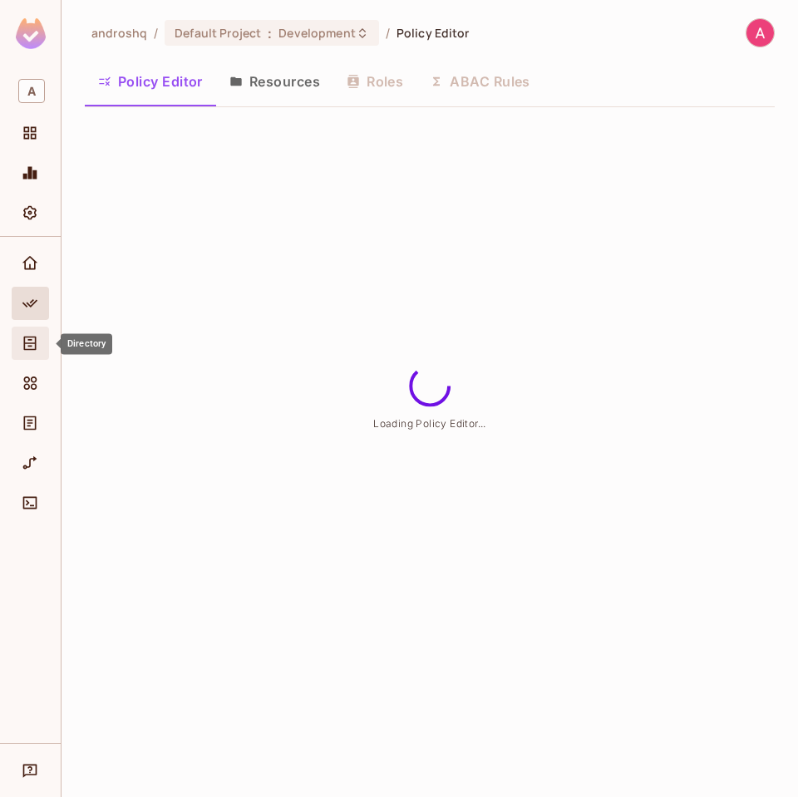
click at [37, 351] on icon "Directory" at bounding box center [30, 343] width 17 height 17
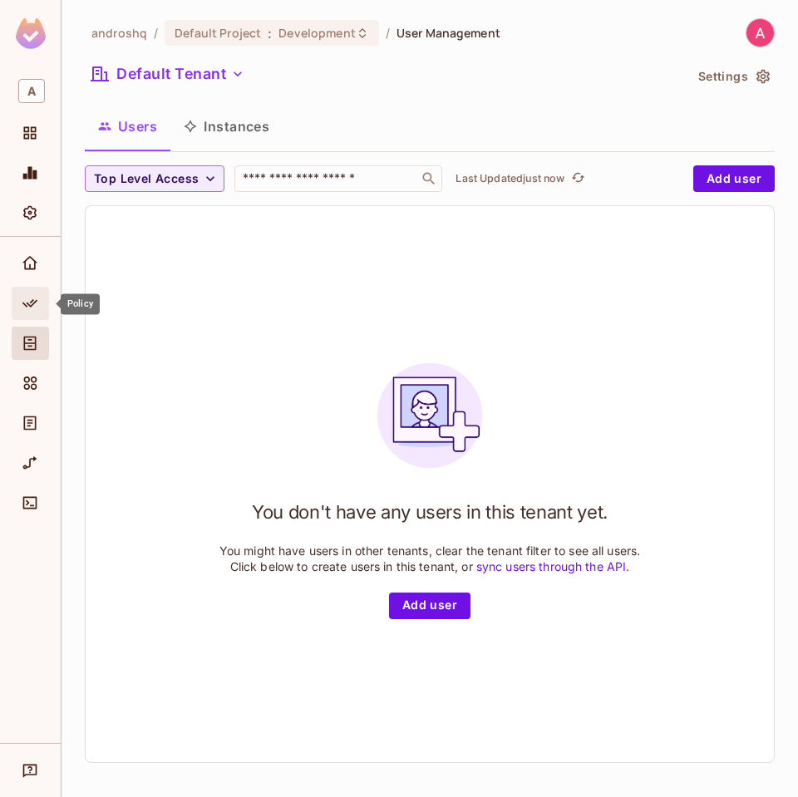
click at [37, 313] on span "Policy" at bounding box center [30, 303] width 20 height 20
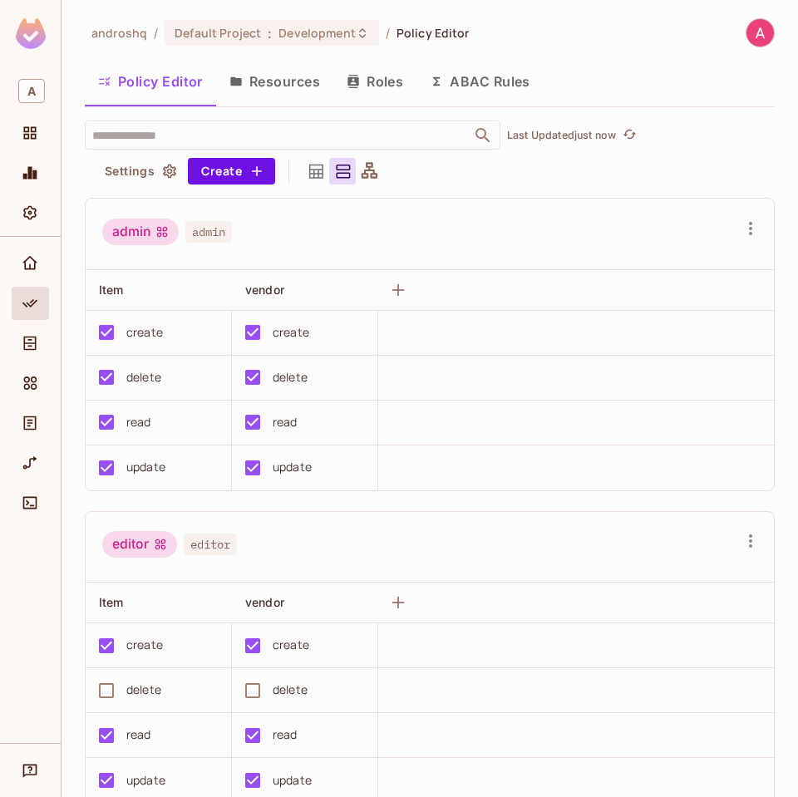
click at [219, 222] on span "admin" at bounding box center [208, 232] width 47 height 22
click at [391, 351] on td at bounding box center [576, 333] width 396 height 45
click at [394, 252] on div "admin admin" at bounding box center [430, 234] width 688 height 71
click at [473, 84] on button "ABAC Rules" at bounding box center [480, 82] width 127 height 42
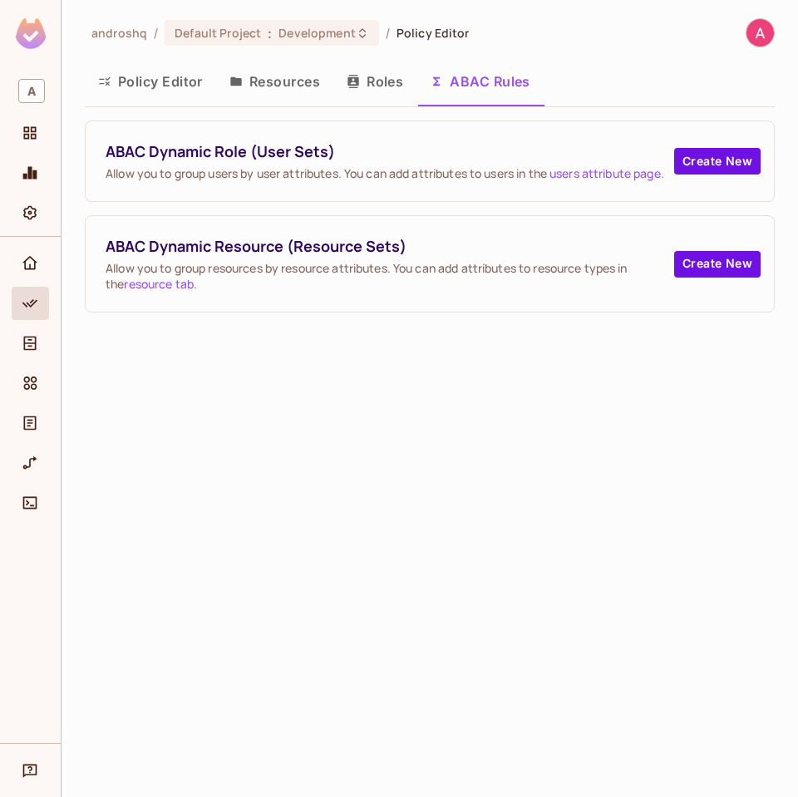
click at [286, 380] on div "androshq / Default Project : Development / Policy Editor Policy Editor Resource…" at bounding box center [430, 398] width 737 height 797
click at [693, 259] on button "Create New" at bounding box center [717, 264] width 86 height 27
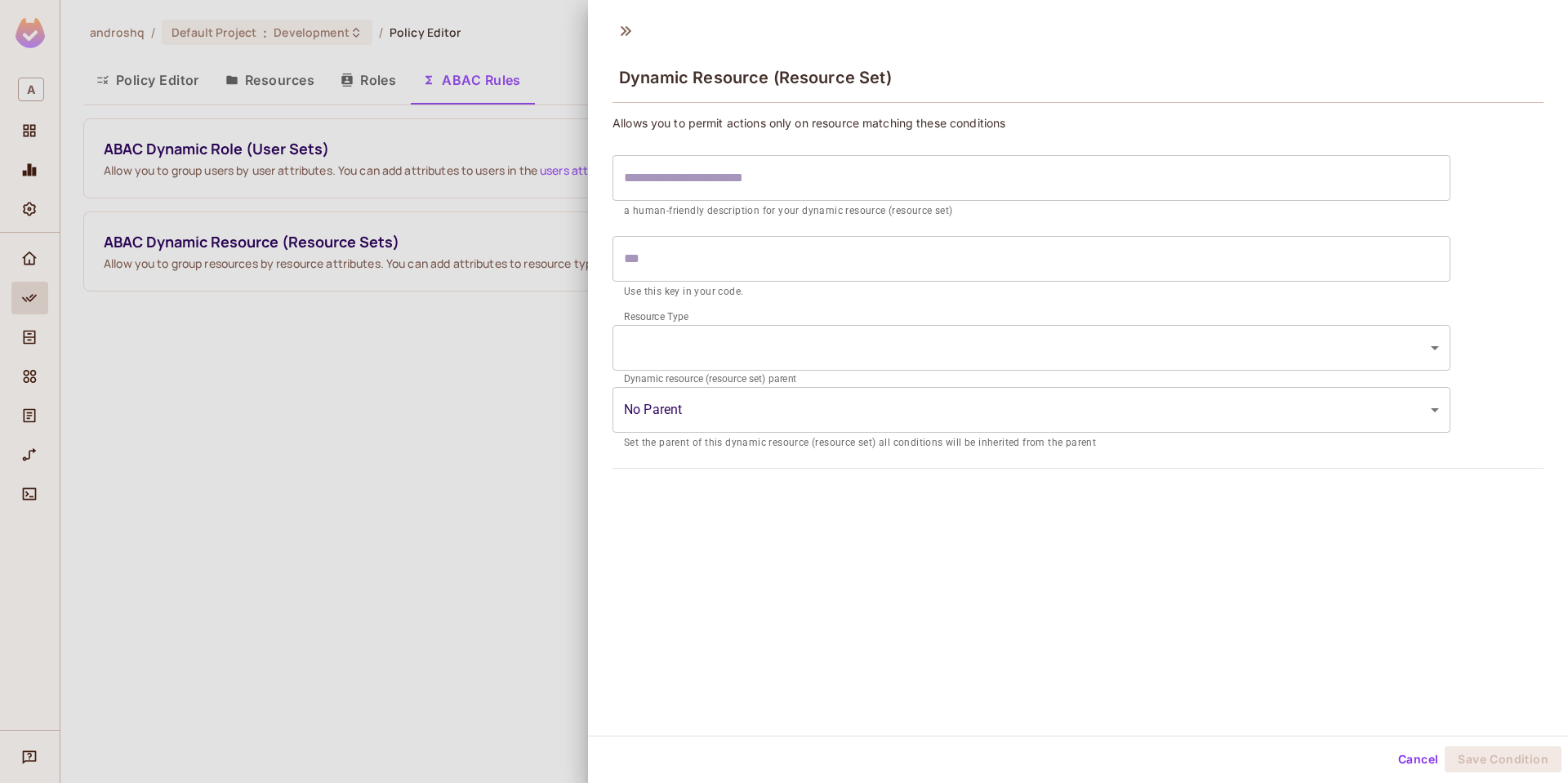
click at [768, 405] on body "A androshq / Default Project : Development / Policy Editor Policy Editor Resour…" at bounding box center [784, 391] width 1568 height 783
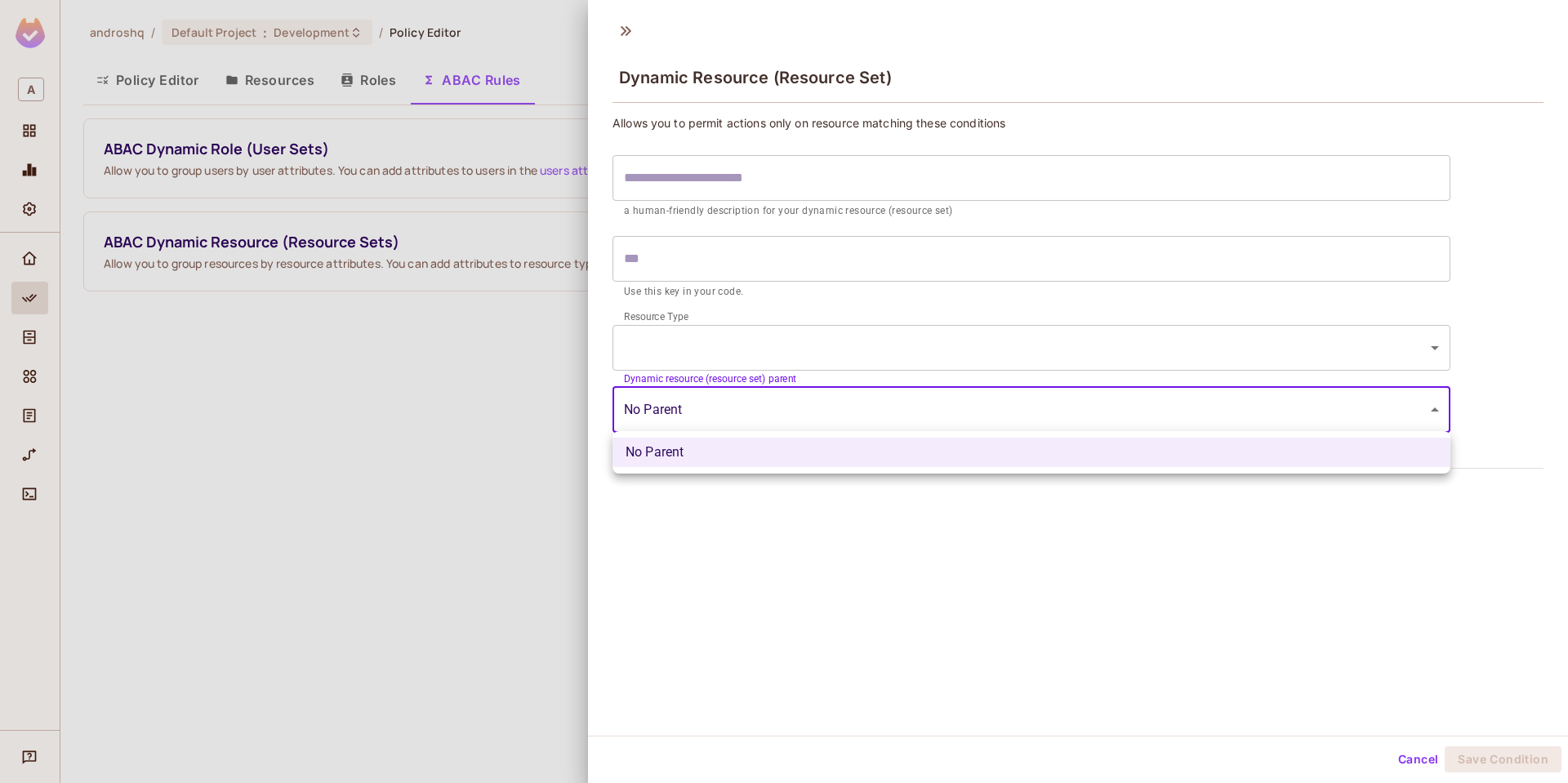
click at [783, 506] on div at bounding box center [784, 391] width 1568 height 783
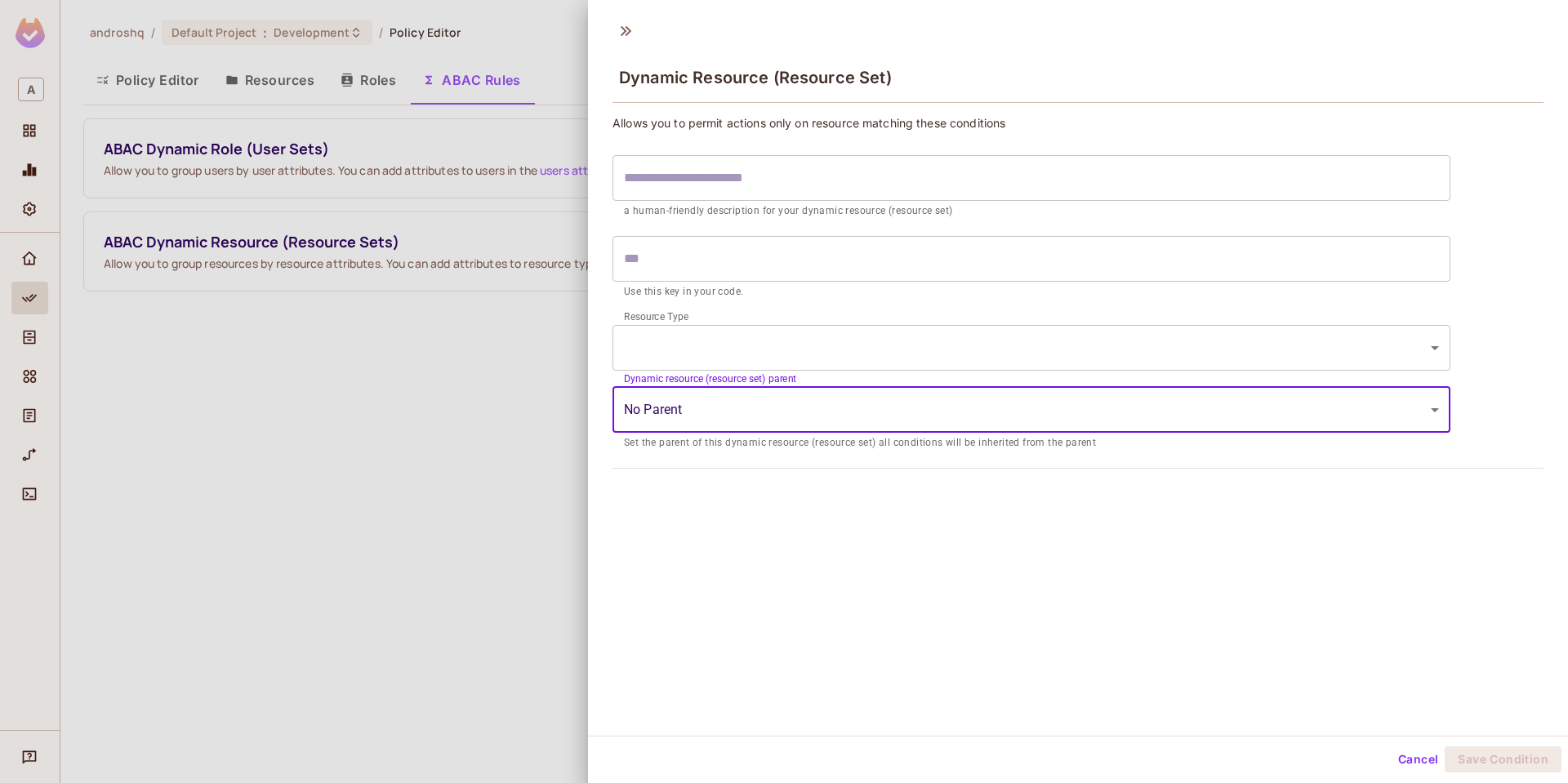
click at [750, 354] on body "A androshq / Default Project : Development / Policy Editor Policy Editor Resour…" at bounding box center [784, 391] width 1568 height 783
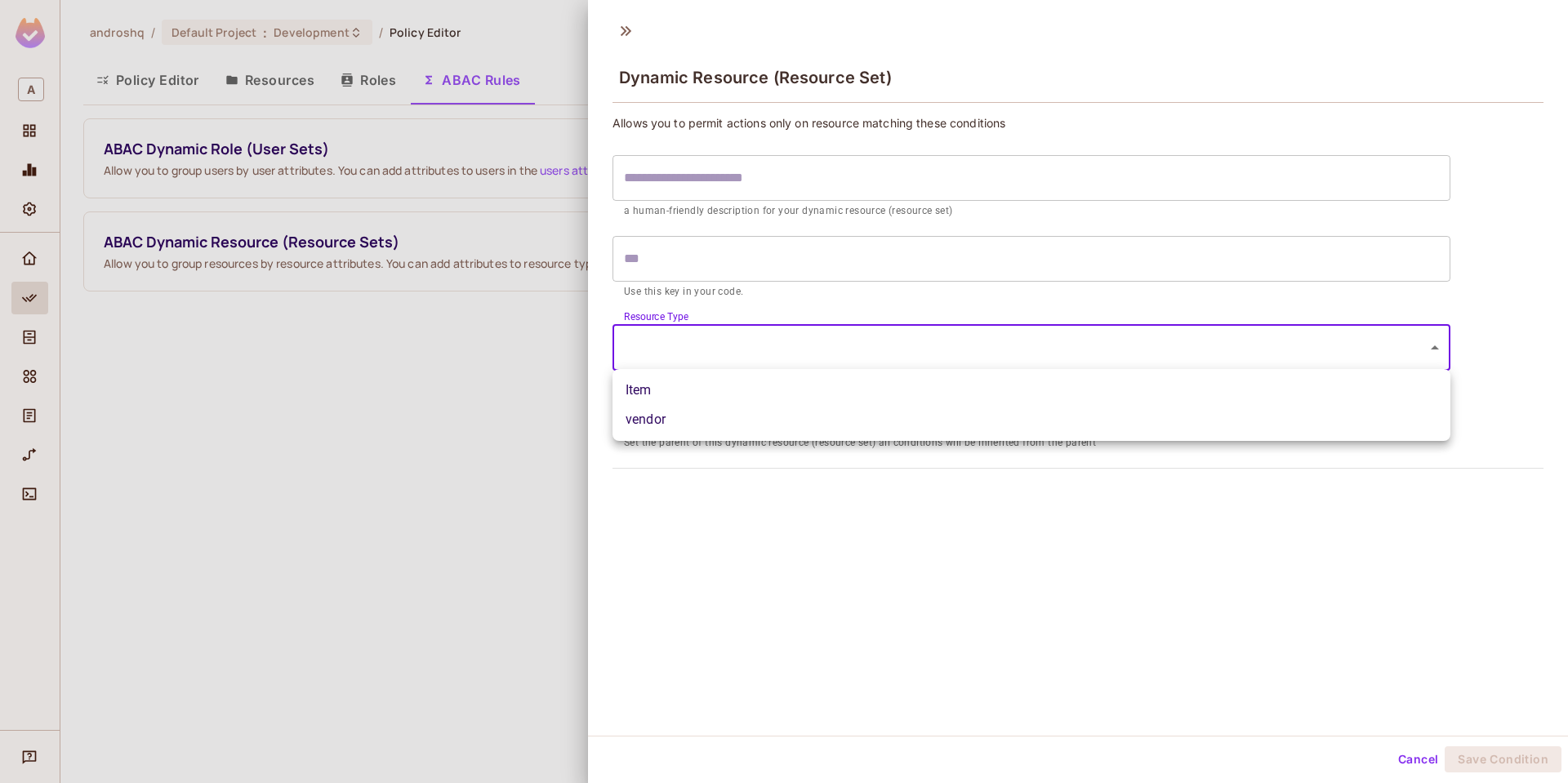
click at [779, 267] on div at bounding box center [784, 391] width 1568 height 783
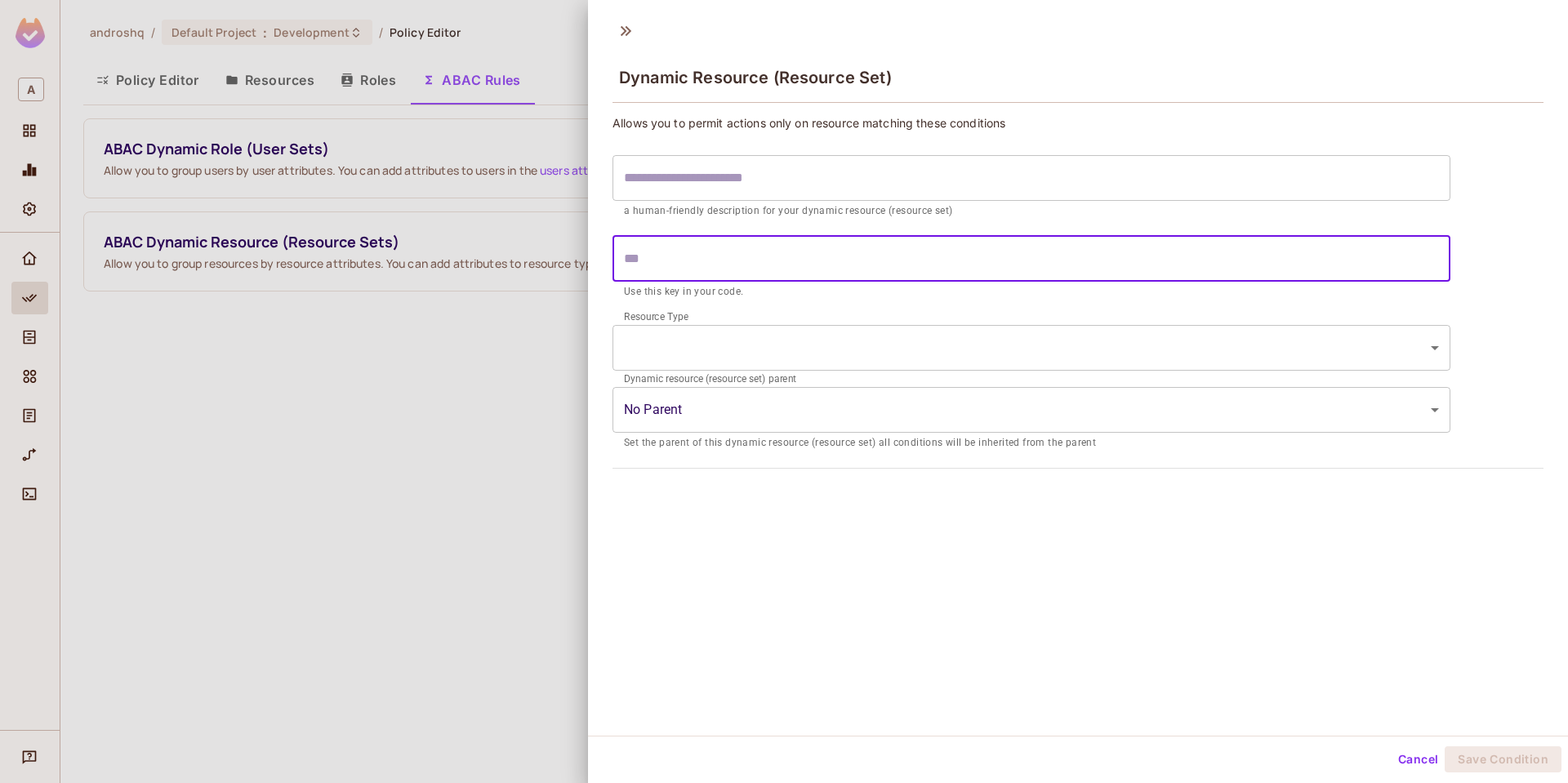
click at [751, 264] on input "text" at bounding box center [1032, 258] width 838 height 46
click at [761, 551] on div "Dynamic Resource (Resource Set) Allows you to permit actions only on resource m…" at bounding box center [1079, 373] width 980 height 724
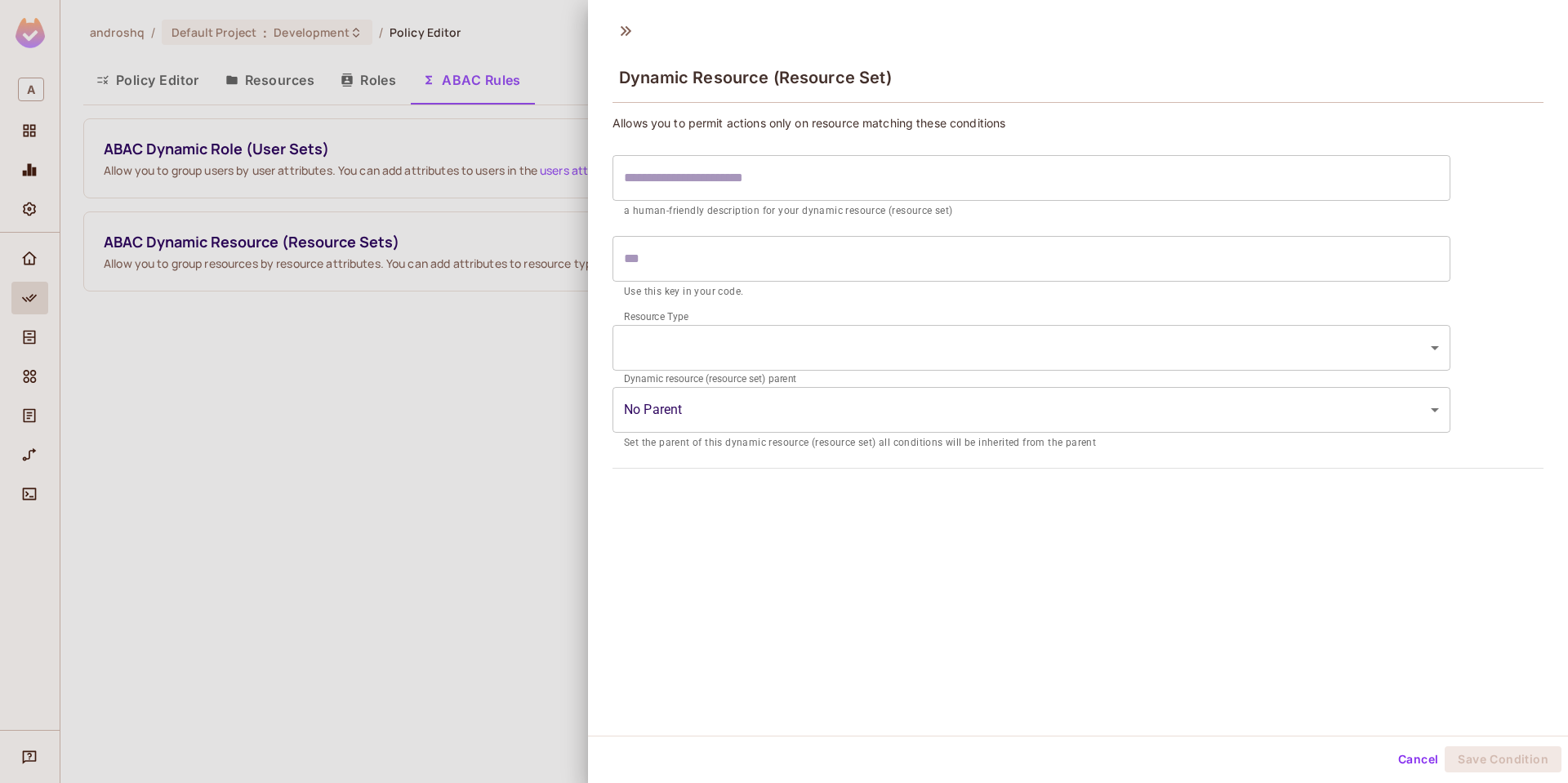
click at [397, 337] on div at bounding box center [784, 391] width 1568 height 783
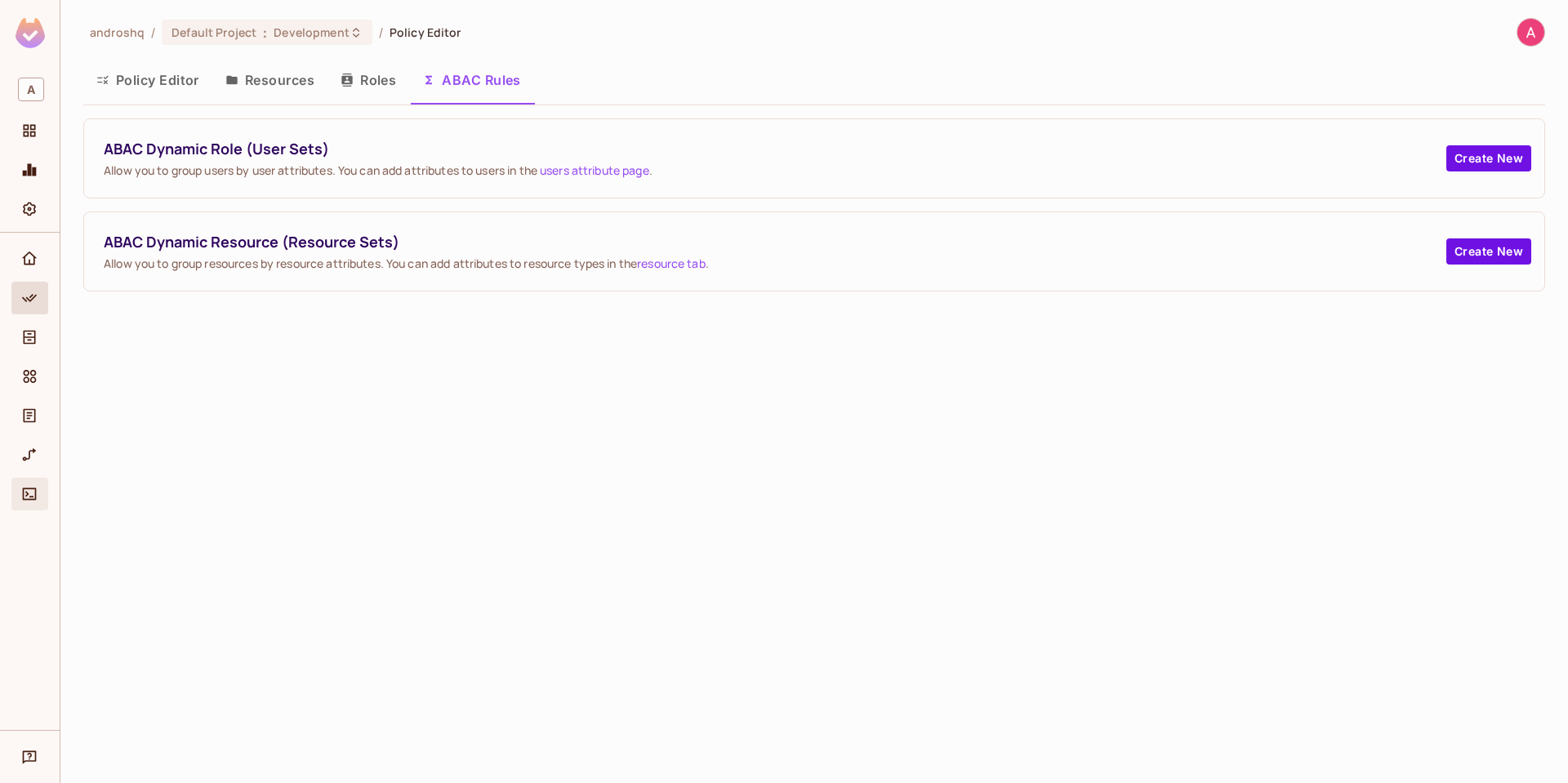
click at [24, 485] on span "Connect" at bounding box center [29, 494] width 20 height 20
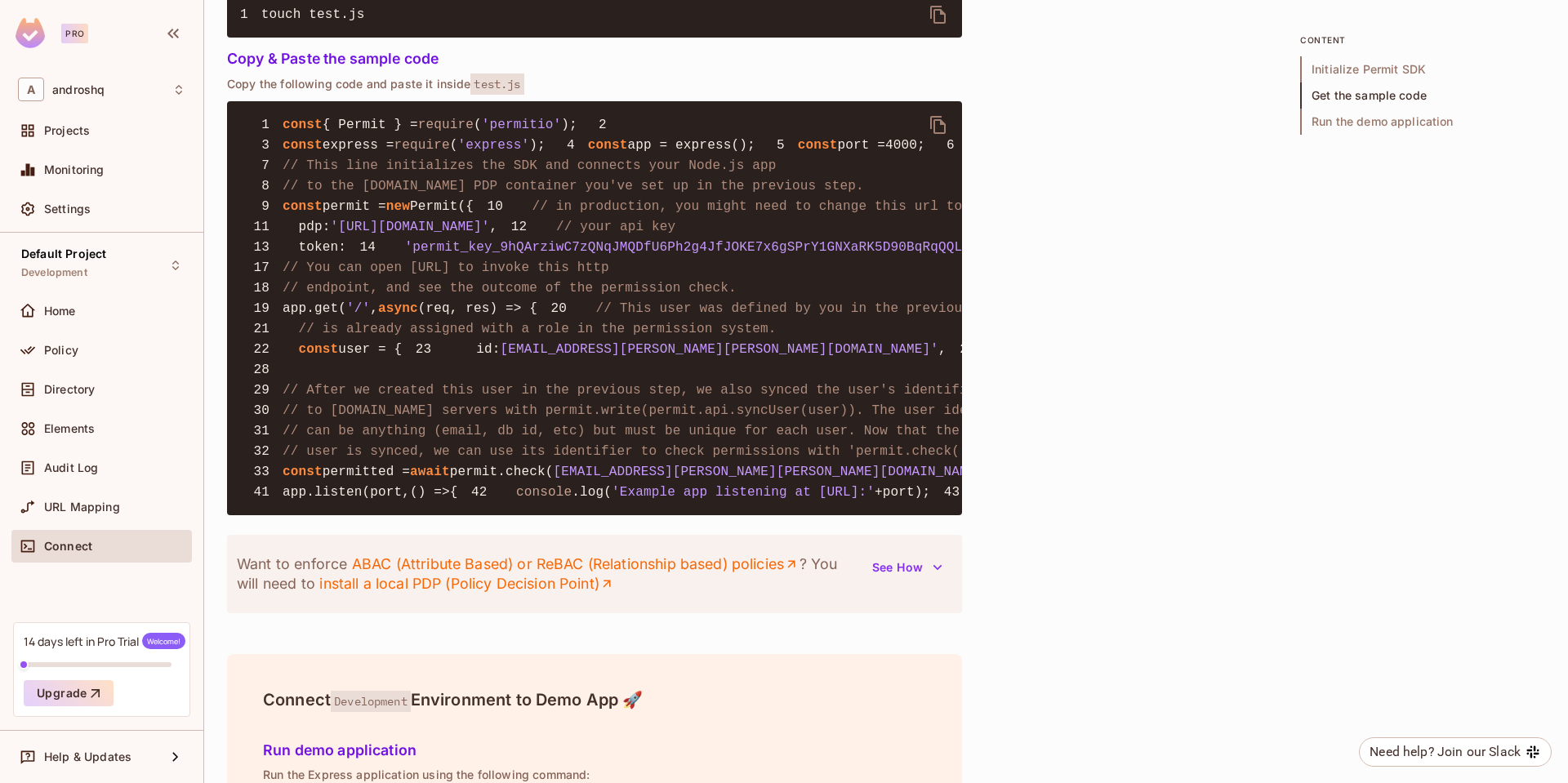
scroll to position [1318, 0]
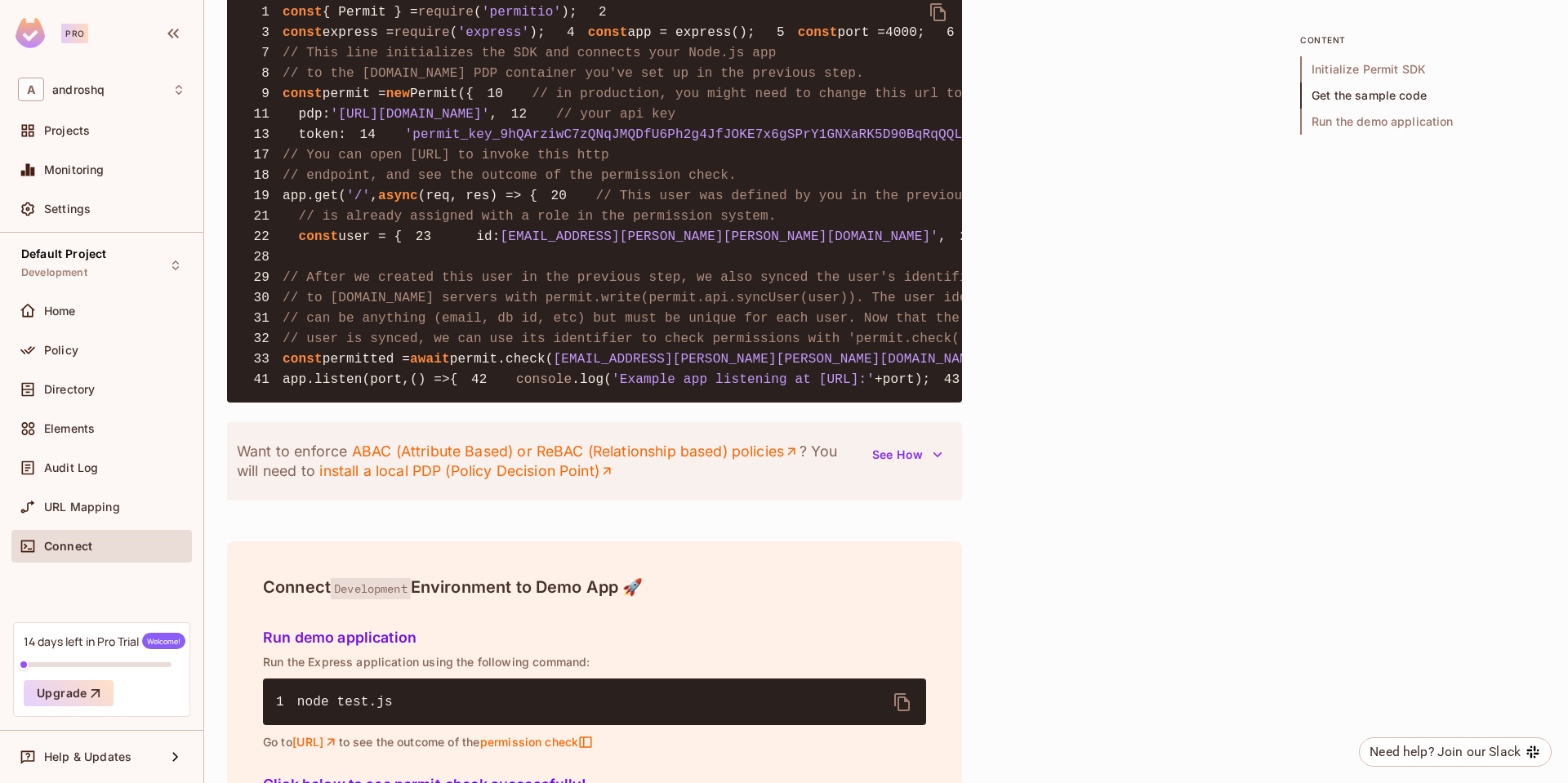
click at [534, 224] on span "// is already assigned with a role in the permission system." at bounding box center [537, 216] width 477 height 15
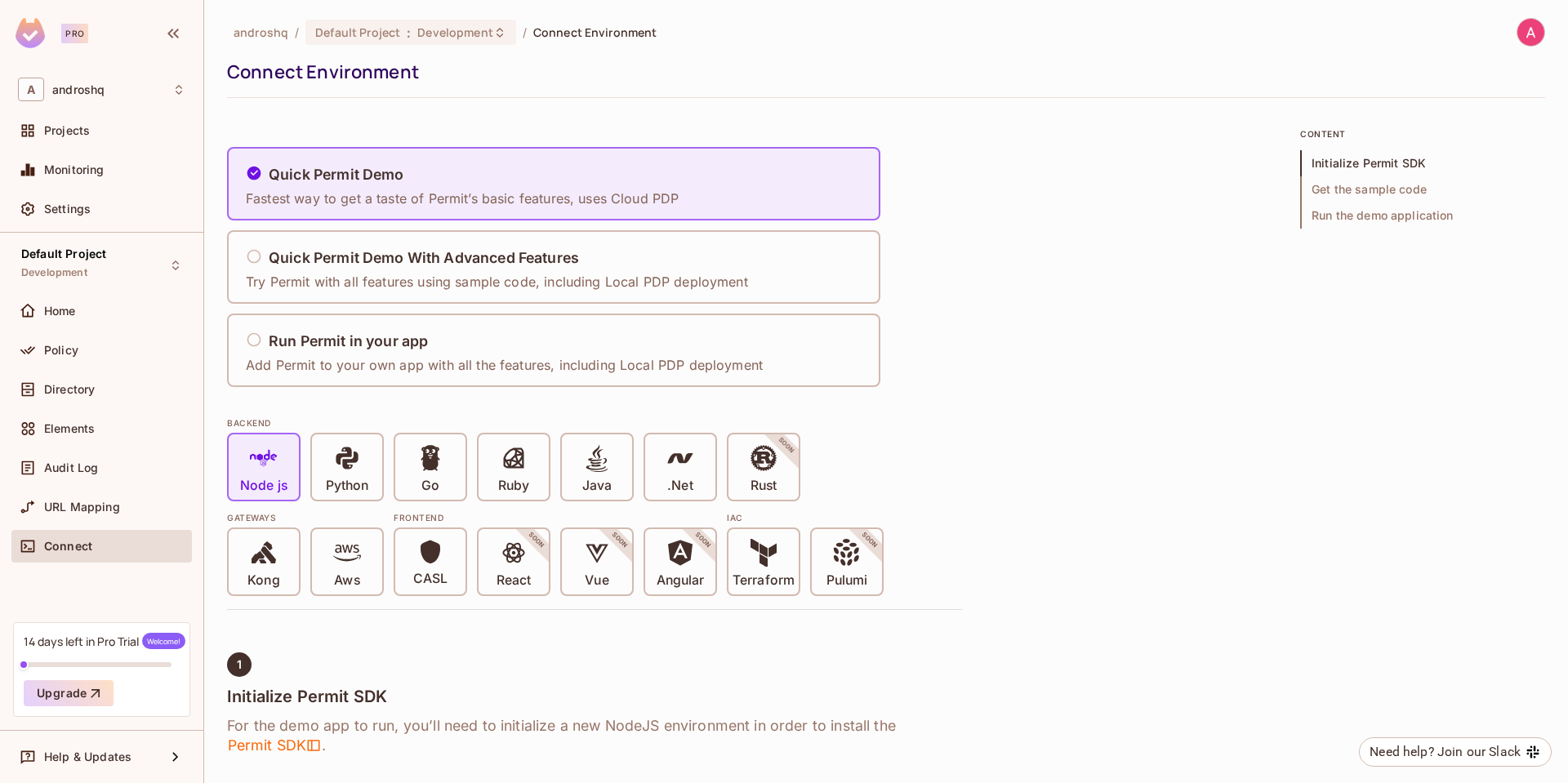
scroll to position [0, 0]
click at [141, 635] on div "14 days left in Pro Trial Welcome!" at bounding box center [104, 641] width 162 height 17
click at [99, 413] on div "Elements" at bounding box center [102, 428] width 181 height 32
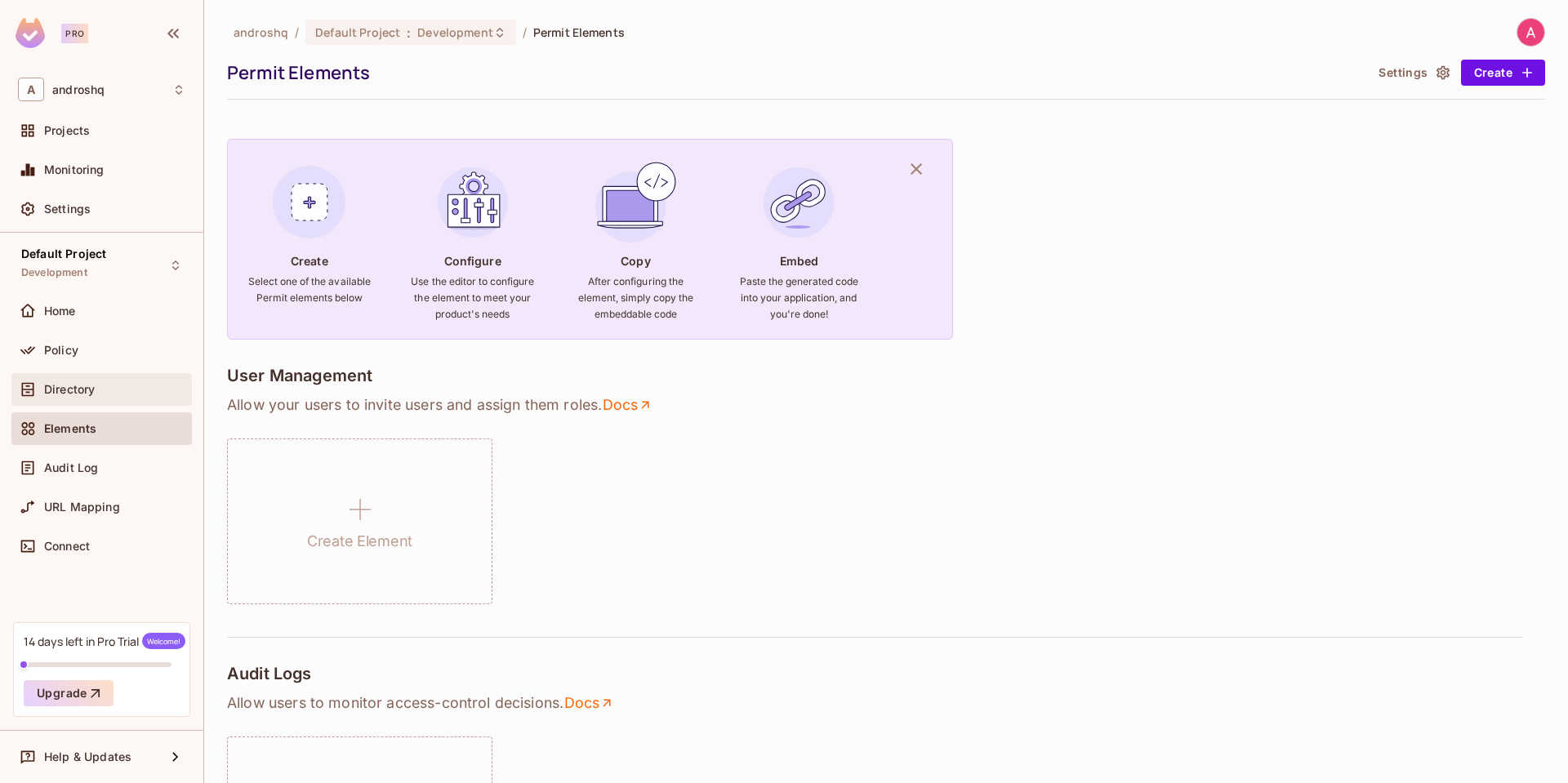
click at [119, 395] on div "Directory" at bounding box center [115, 389] width 141 height 13
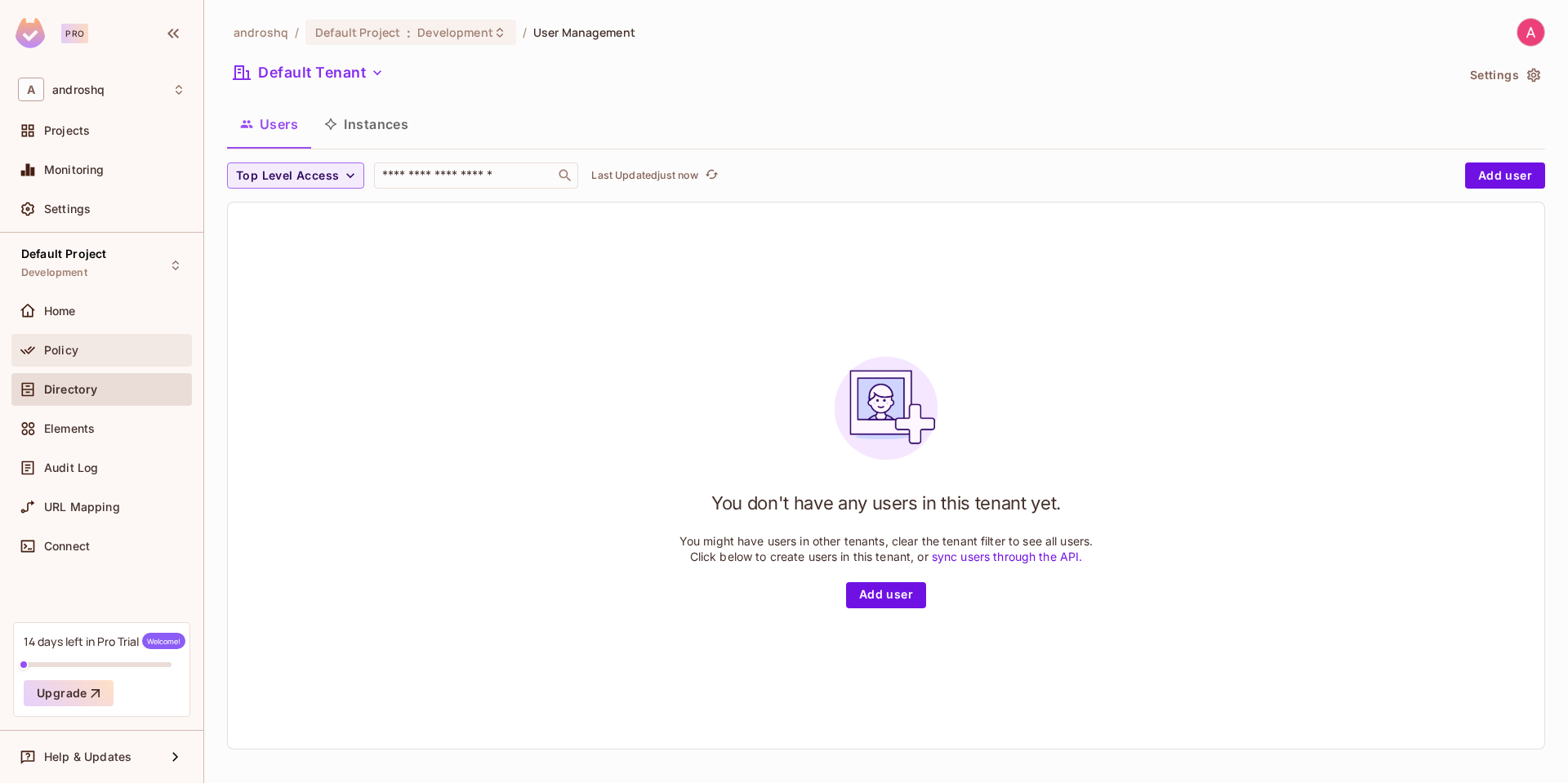
click at [119, 365] on div "Policy" at bounding box center [102, 350] width 181 height 32
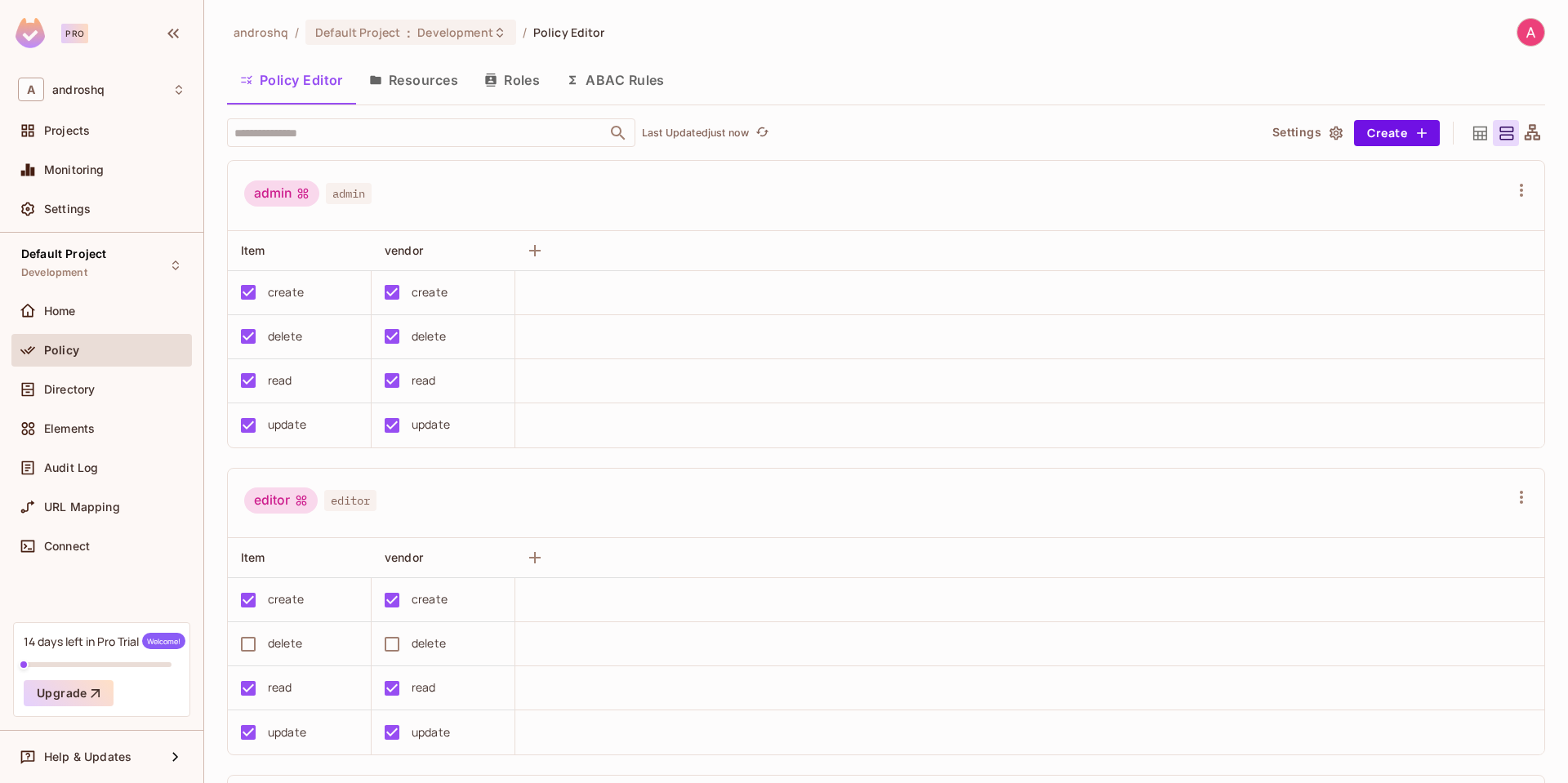
click at [783, 124] on button "Settings" at bounding box center [1307, 133] width 82 height 27
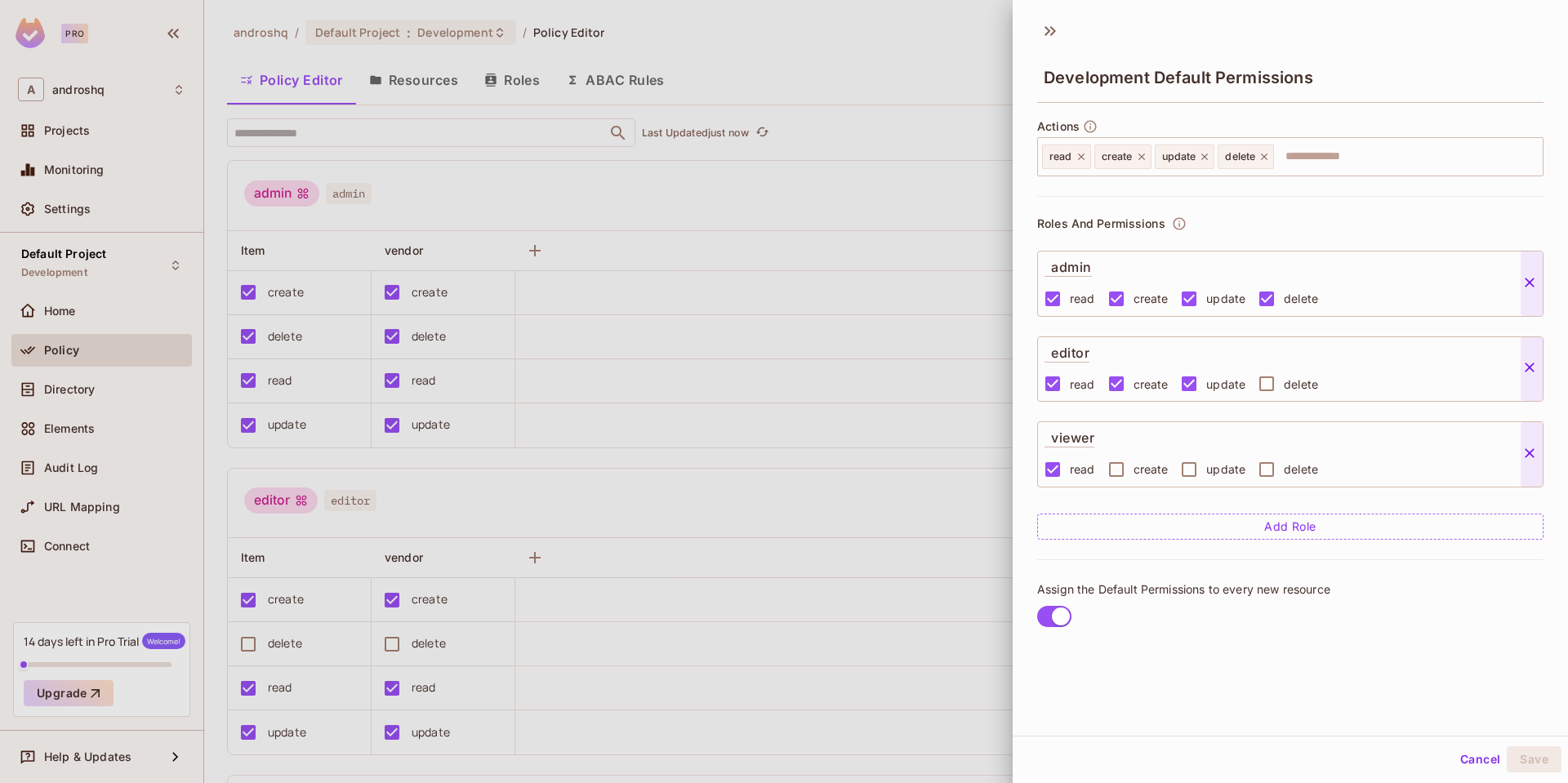
click at [783, 234] on div at bounding box center [784, 391] width 1568 height 783
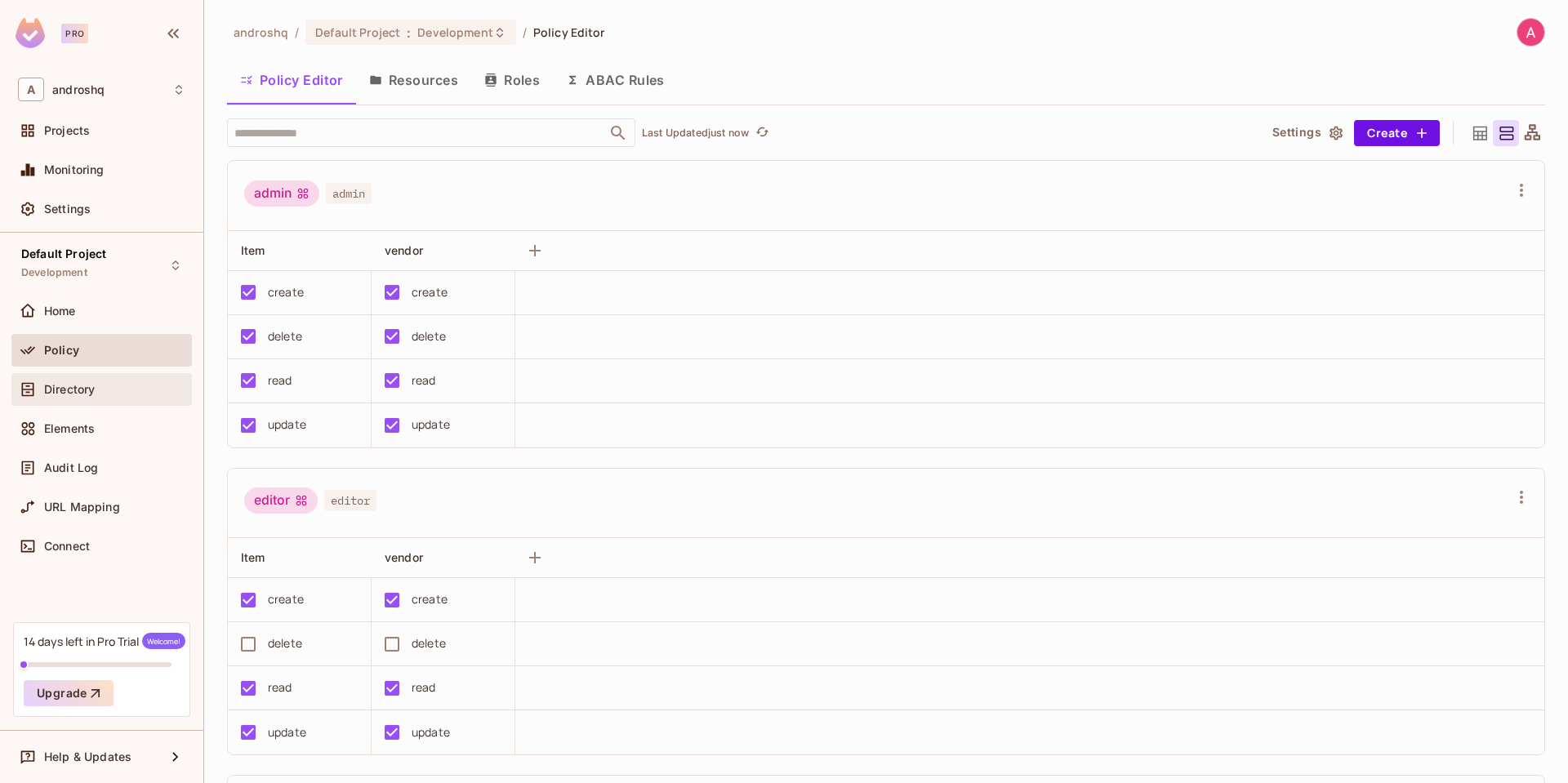
click at [116, 380] on div "Directory" at bounding box center [101, 390] width 167 height 20
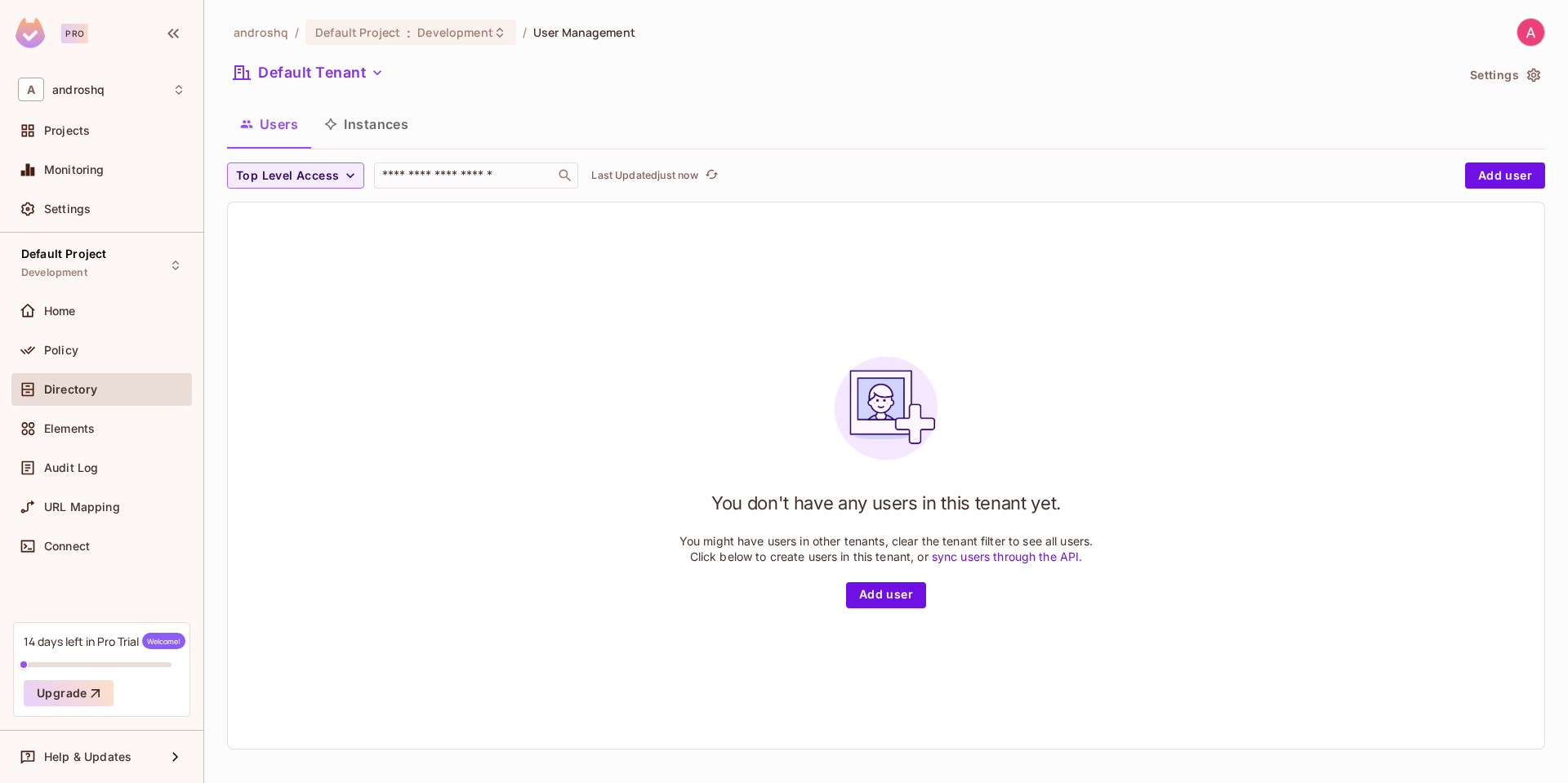
click at [360, 134] on button "Instances" at bounding box center [366, 125] width 110 height 41
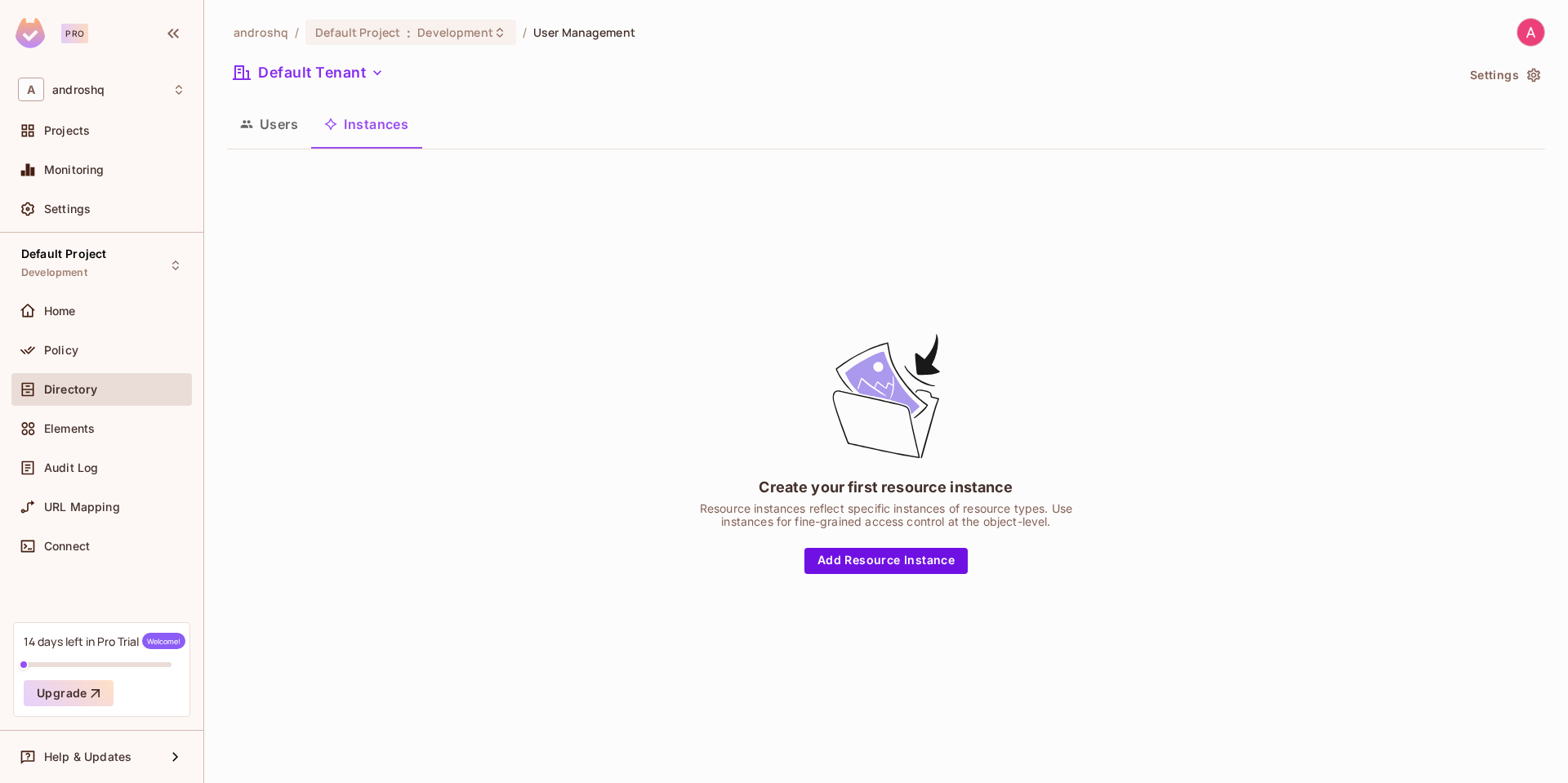
click at [268, 132] on button "Users" at bounding box center [269, 125] width 84 height 41
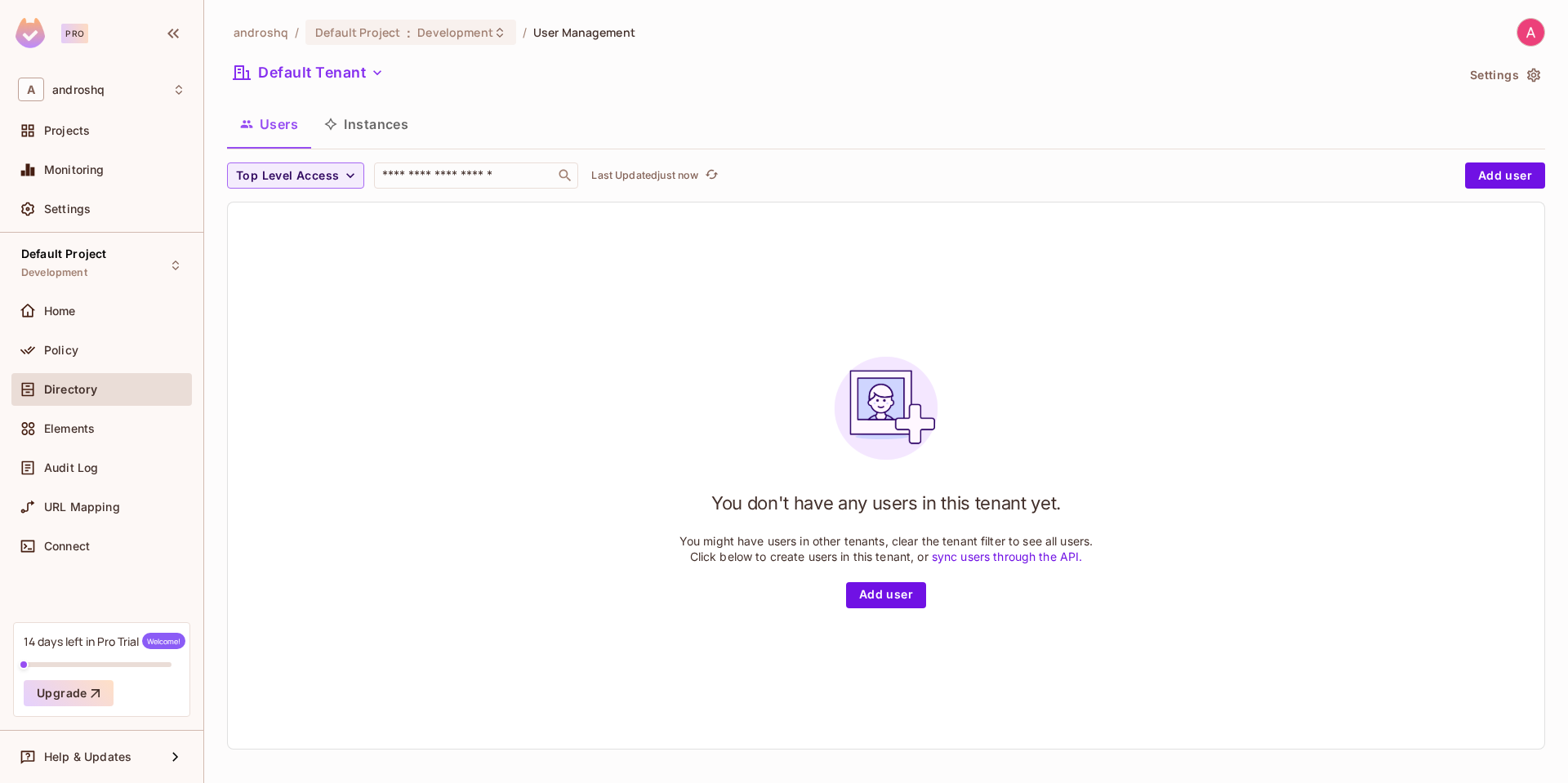
click at [115, 367] on div "Policy" at bounding box center [102, 354] width 181 height 39
click at [114, 349] on div "Policy" at bounding box center [115, 350] width 141 height 13
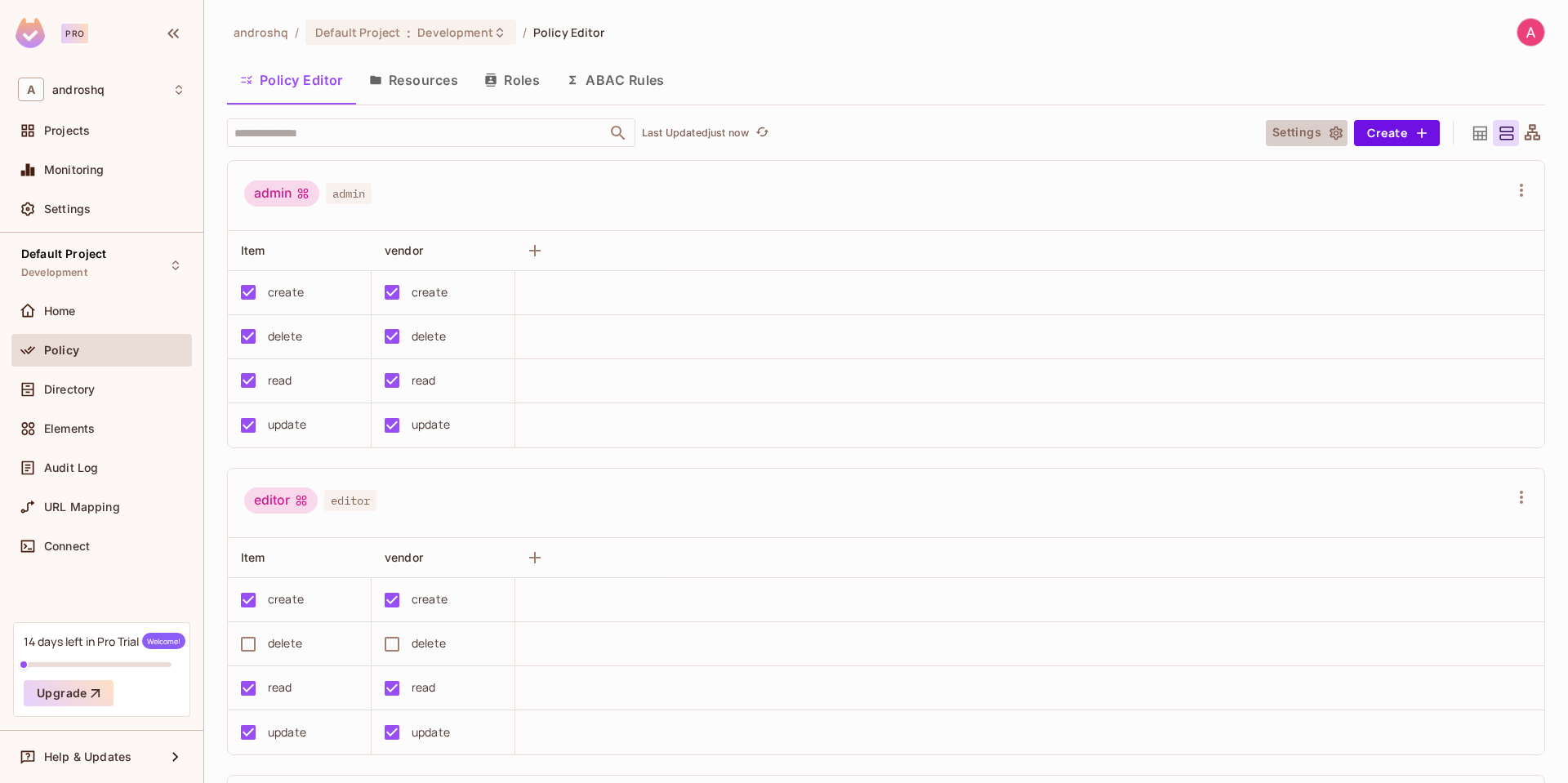
click at [783, 134] on button "Settings" at bounding box center [1307, 133] width 82 height 27
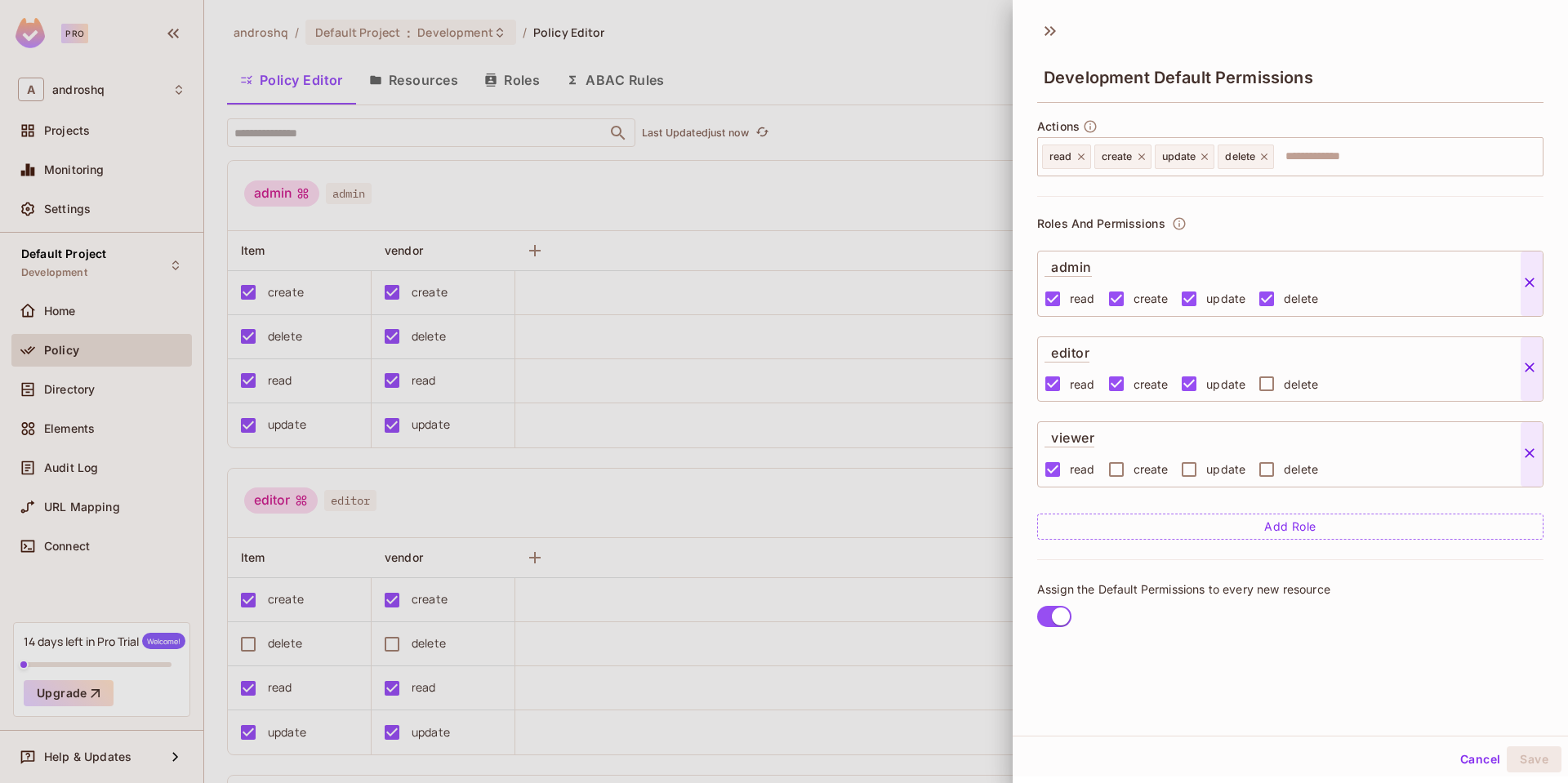
click at [783, 187] on div at bounding box center [784, 391] width 1568 height 783
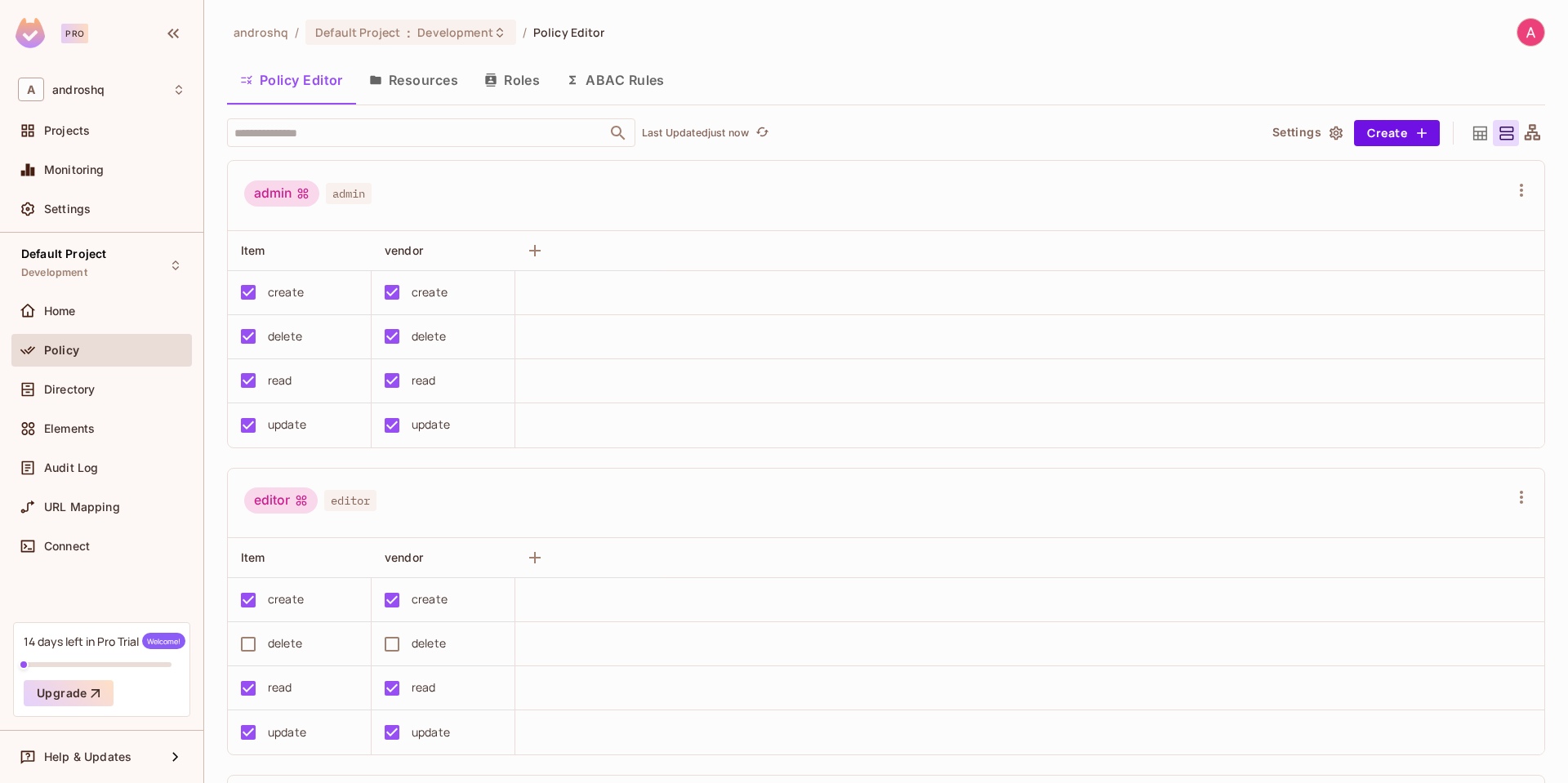
click at [410, 76] on button "Resources" at bounding box center [413, 81] width 115 height 41
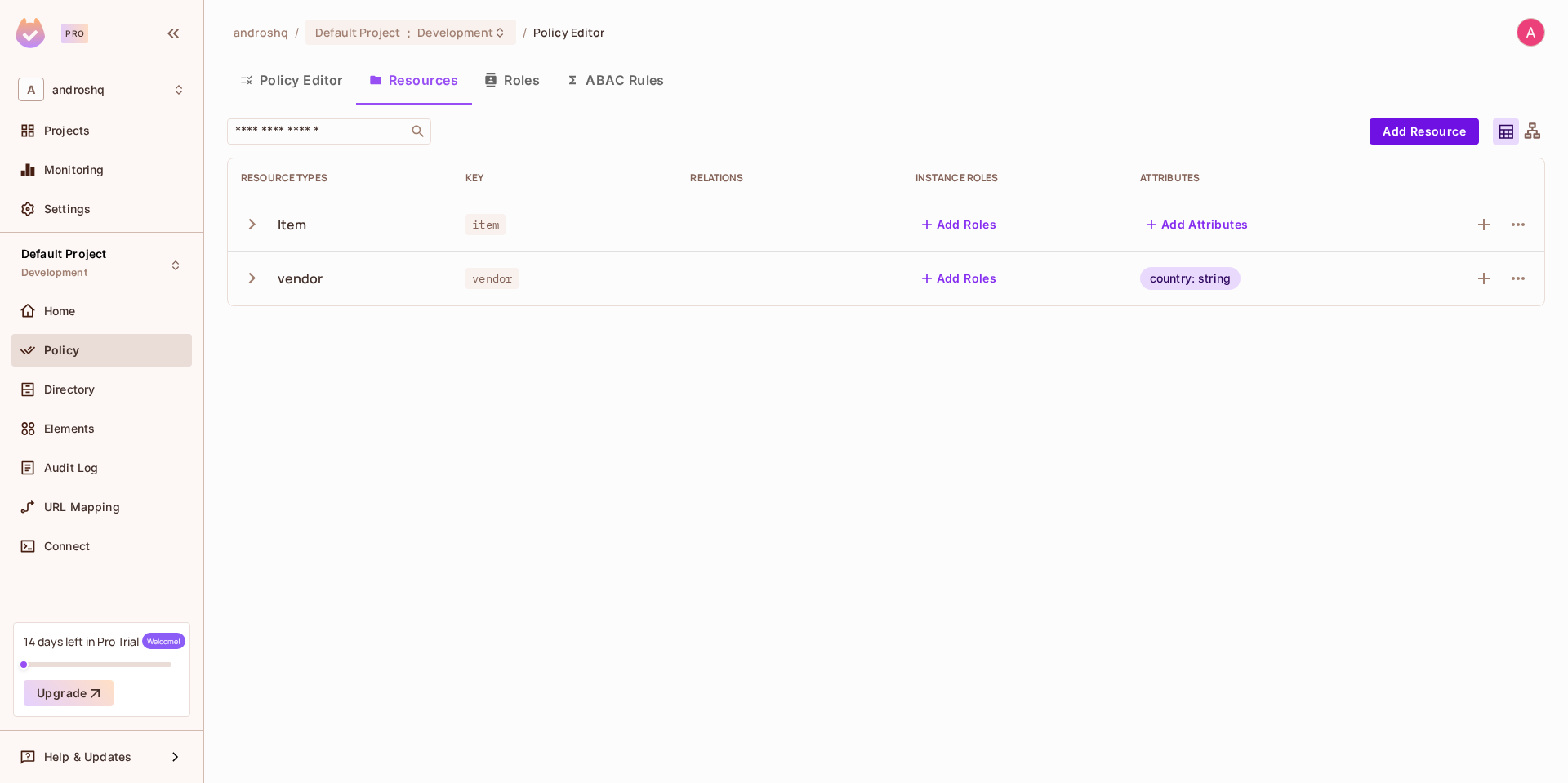
click at [497, 89] on button "Roles" at bounding box center [512, 81] width 82 height 41
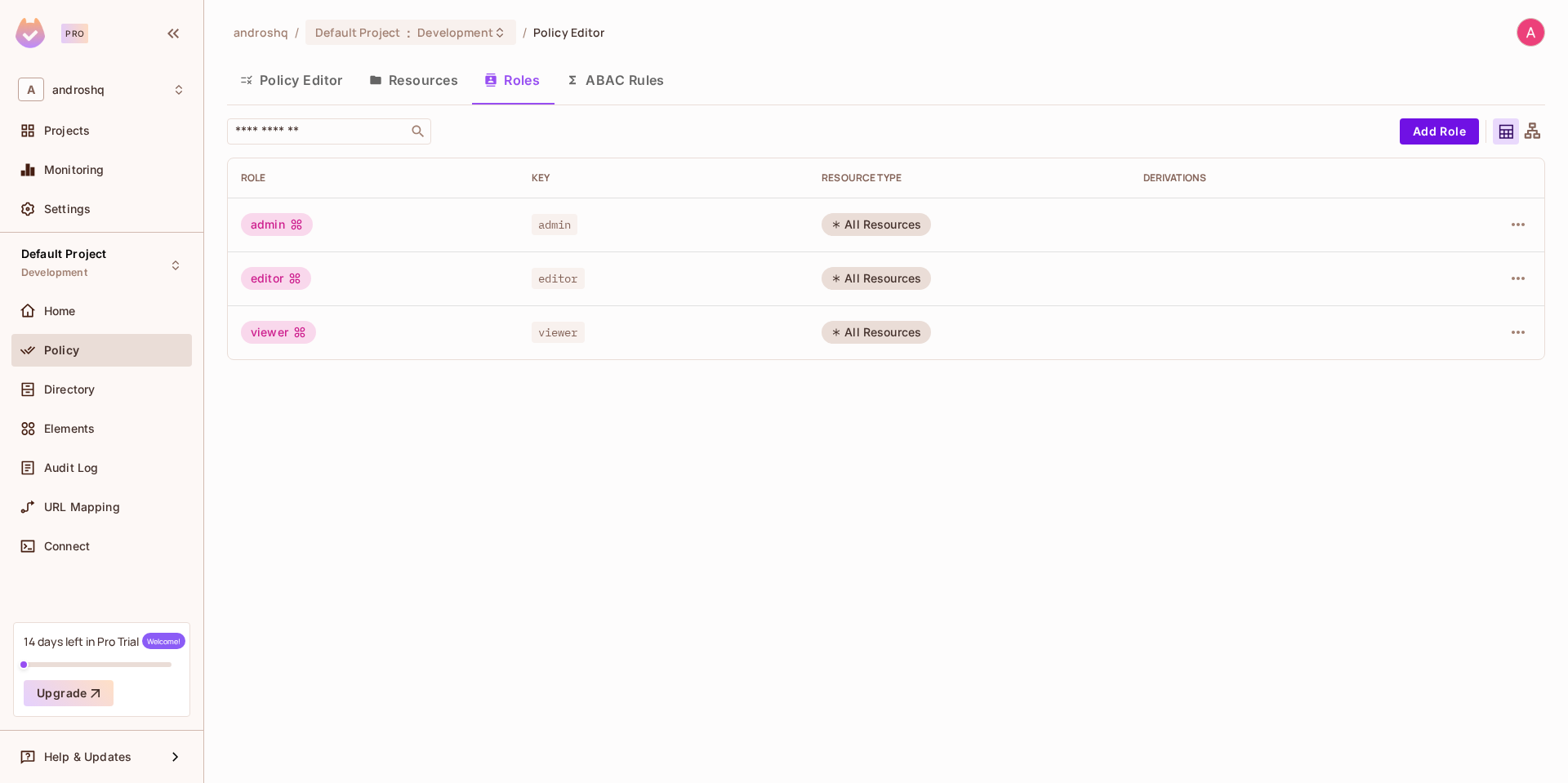
click at [566, 84] on button "ABAC Rules" at bounding box center [615, 81] width 125 height 41
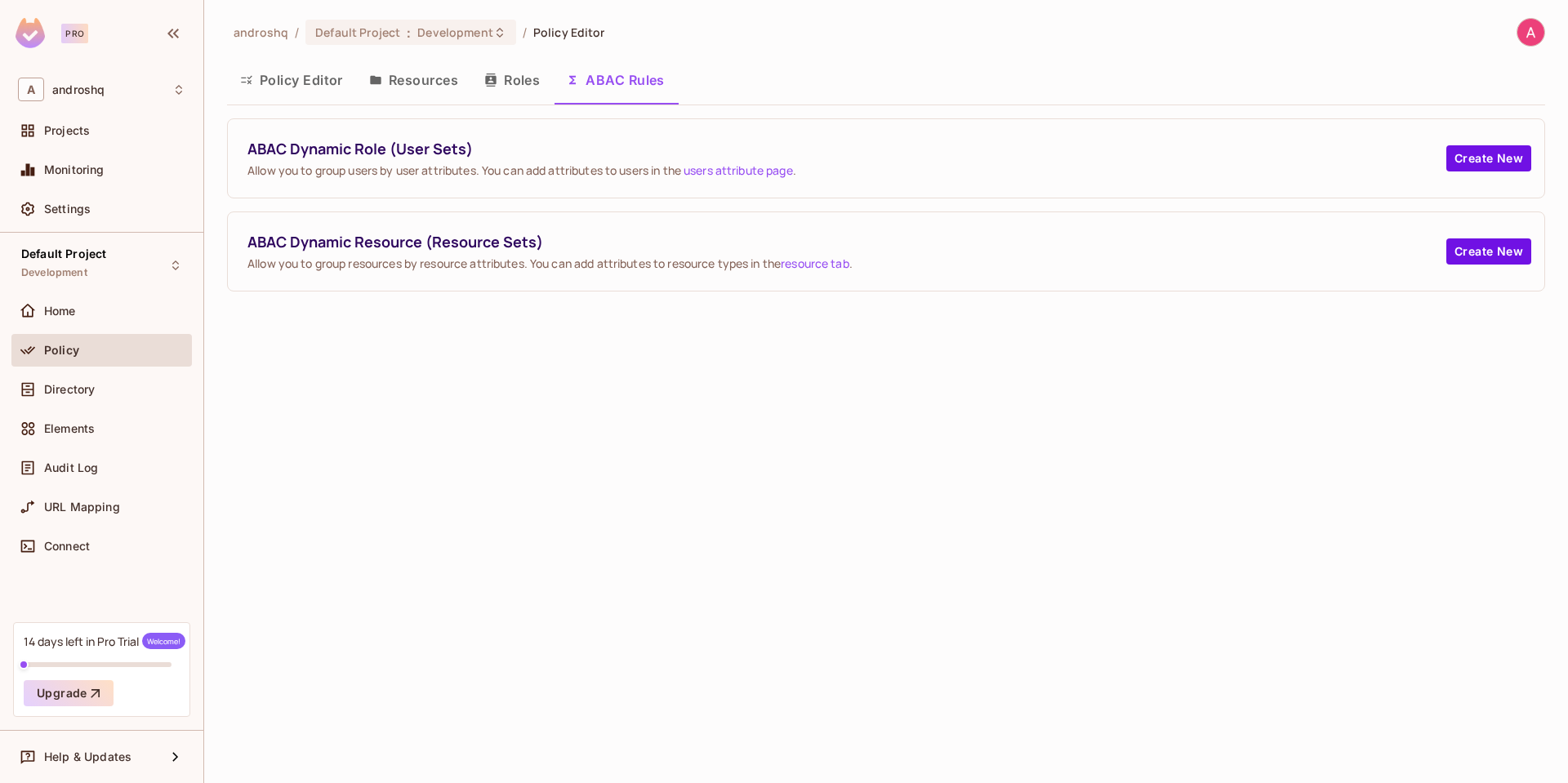
click at [783, 66] on div "Policy Editor Resources Roles ABAC Rules" at bounding box center [886, 81] width 1318 height 41
click at [783, 71] on div "Policy Editor Resources Roles ABAC Rules" at bounding box center [886, 81] width 1318 height 41
click at [783, 84] on div "Policy Editor Resources Roles ABAC Rules" at bounding box center [886, 81] width 1318 height 41
